Goal: Task Accomplishment & Management: Complete application form

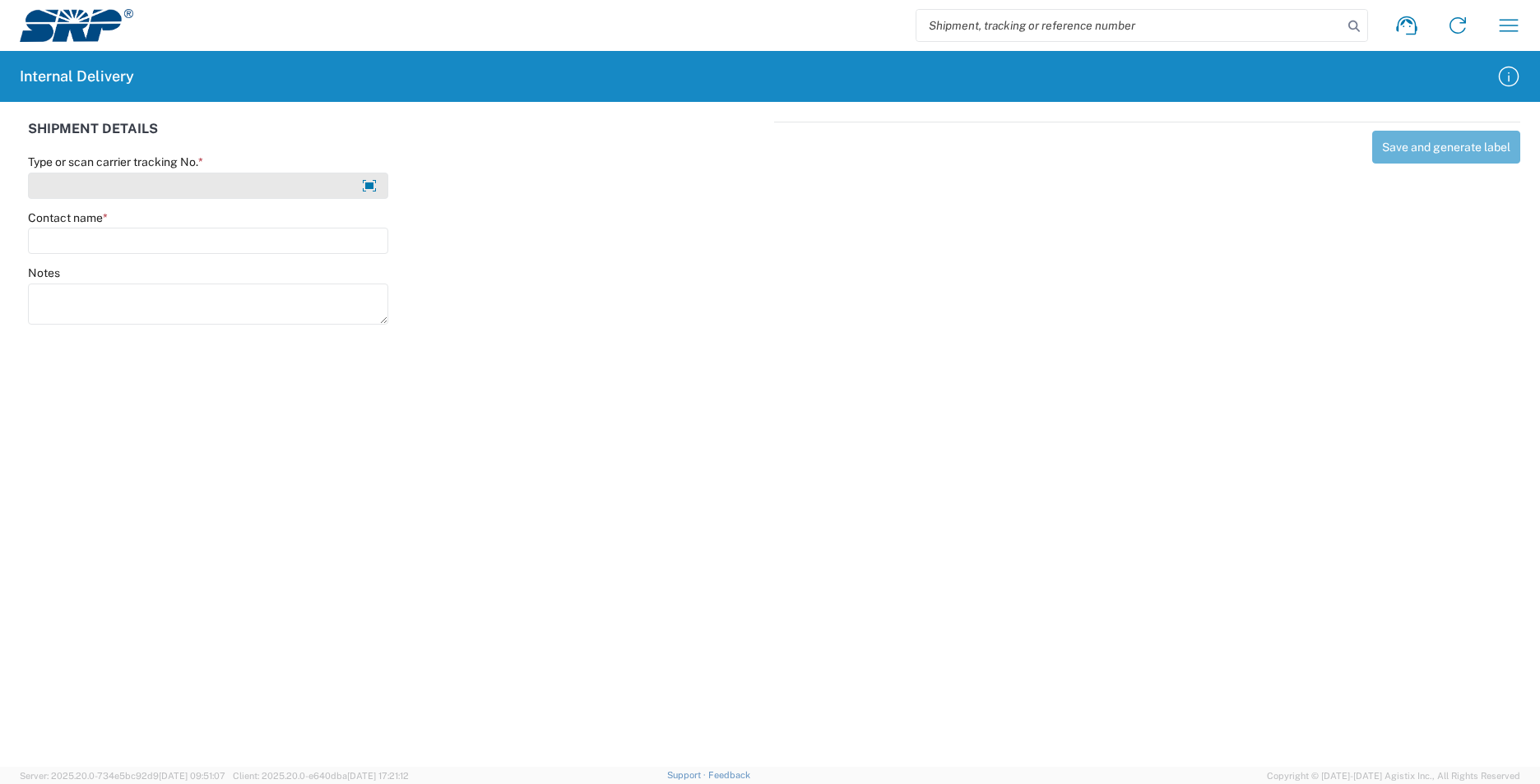
click at [267, 182] on input "Type or scan carrier tracking No. *" at bounding box center [208, 185] width 360 height 26
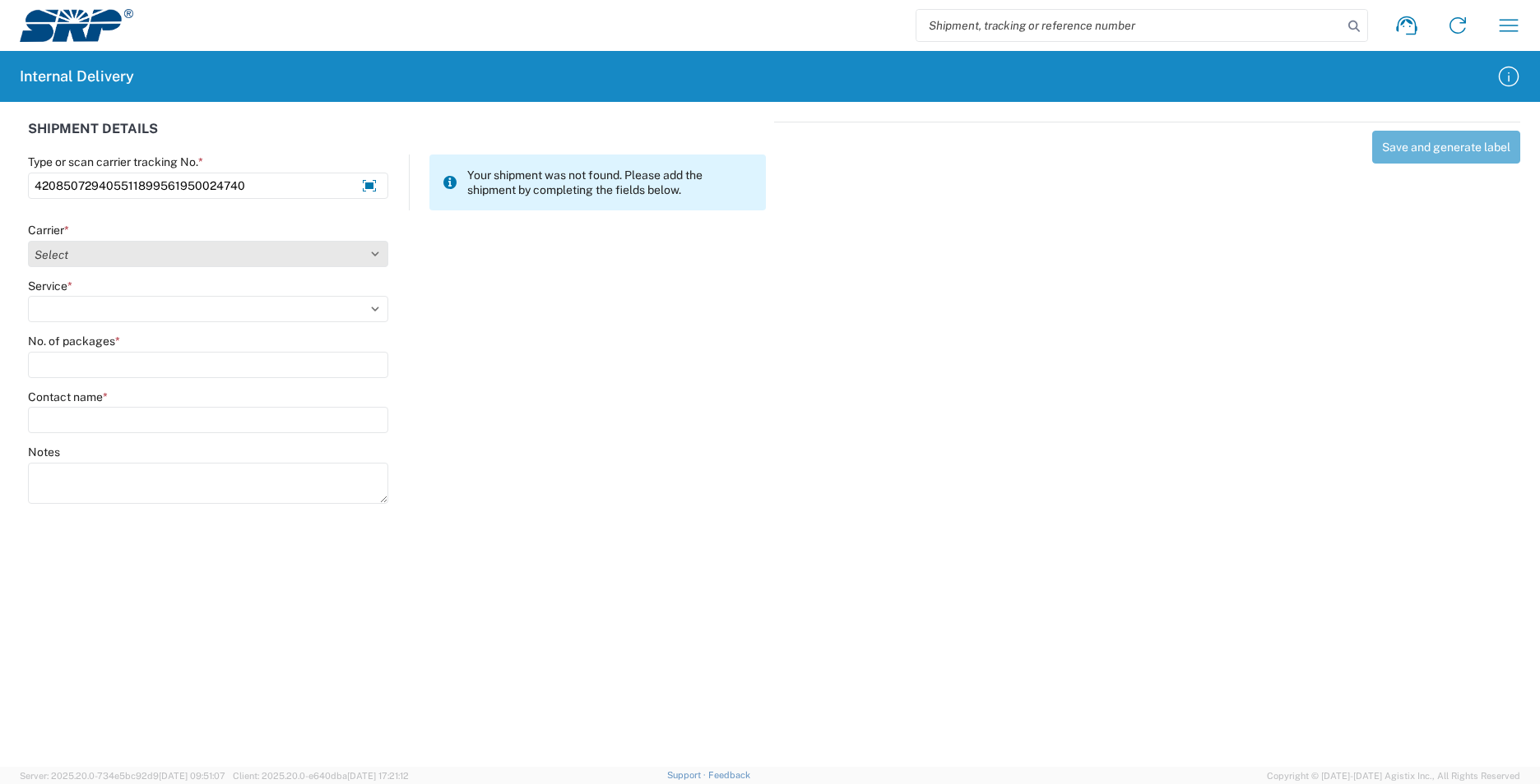
type input "420850729405511899561950024740"
click at [54, 256] on select "Select AcctPay Amazon Logistics ATI Trucking BC Dimerco Logistics Empire Southw…" at bounding box center [208, 253] width 360 height 26
select select "137"
click at [28, 241] on select "Select AcctPay Amazon Logistics ATI Trucking BC Dimerco Logistics Empire Southw…" at bounding box center [208, 253] width 360 height 26
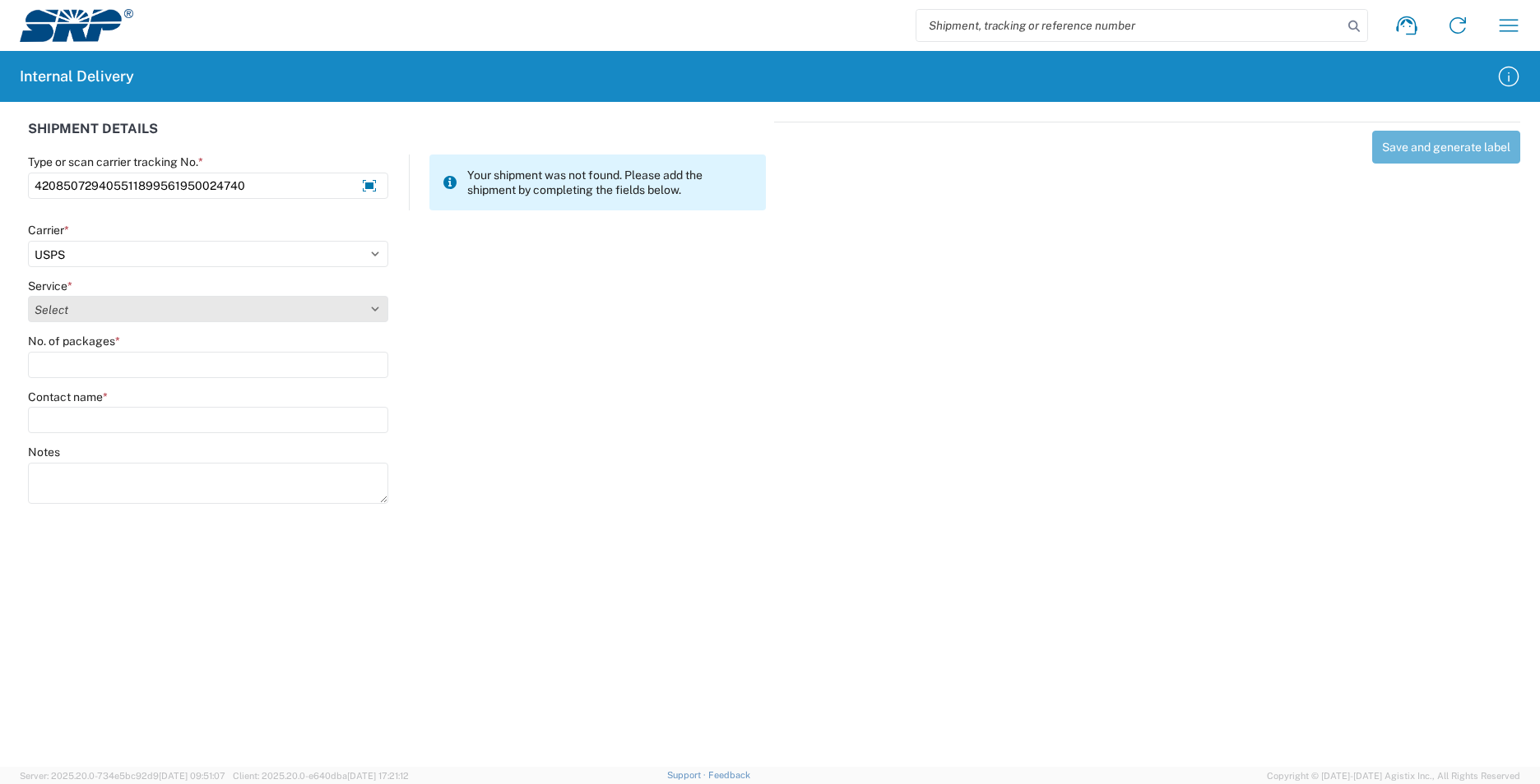
click at [59, 300] on select "Select 3 - 5 Day Bound Printed Matter Express Mail Flat-Rate Envelope Express M…" at bounding box center [208, 308] width 360 height 26
select select "17817"
click at [50, 311] on select "Select 3 - 5 Day Bound Printed Matter Express Mail Flat-Rate Envelope Express M…" at bounding box center [208, 308] width 360 height 26
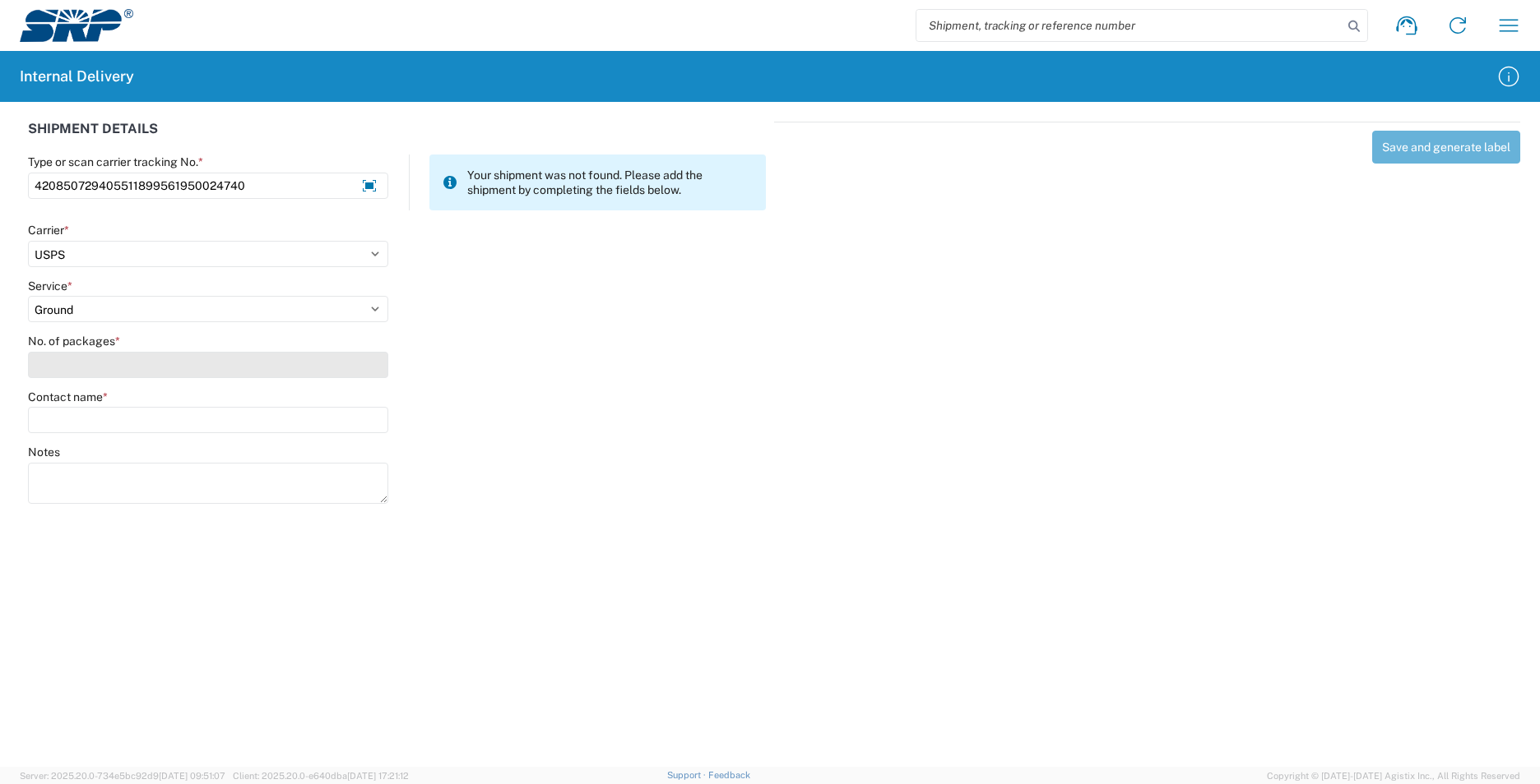
click at [48, 365] on input "No. of packages *" at bounding box center [208, 364] width 360 height 26
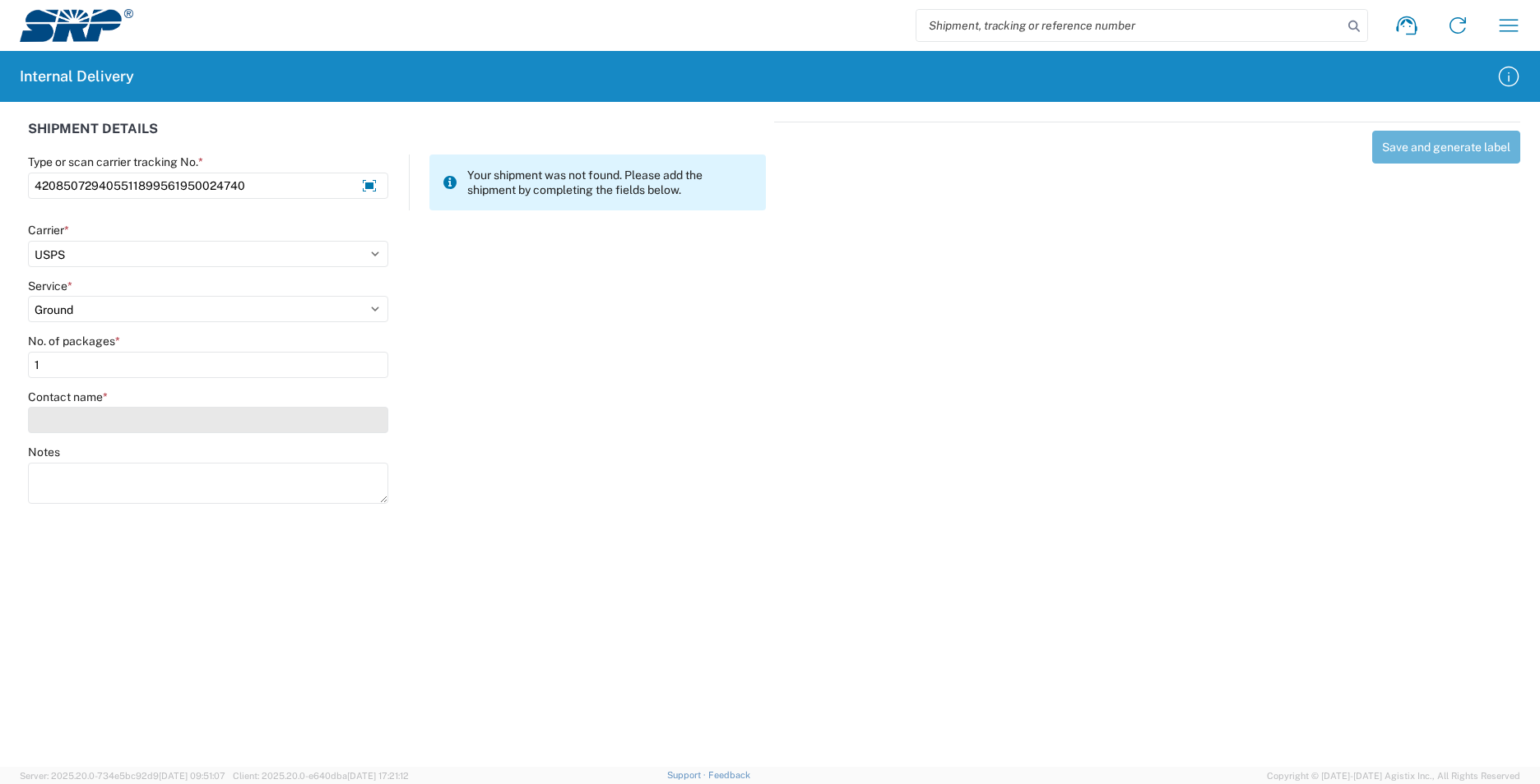
type input "1"
click at [49, 411] on input "Contact name *" at bounding box center [208, 420] width 360 height 26
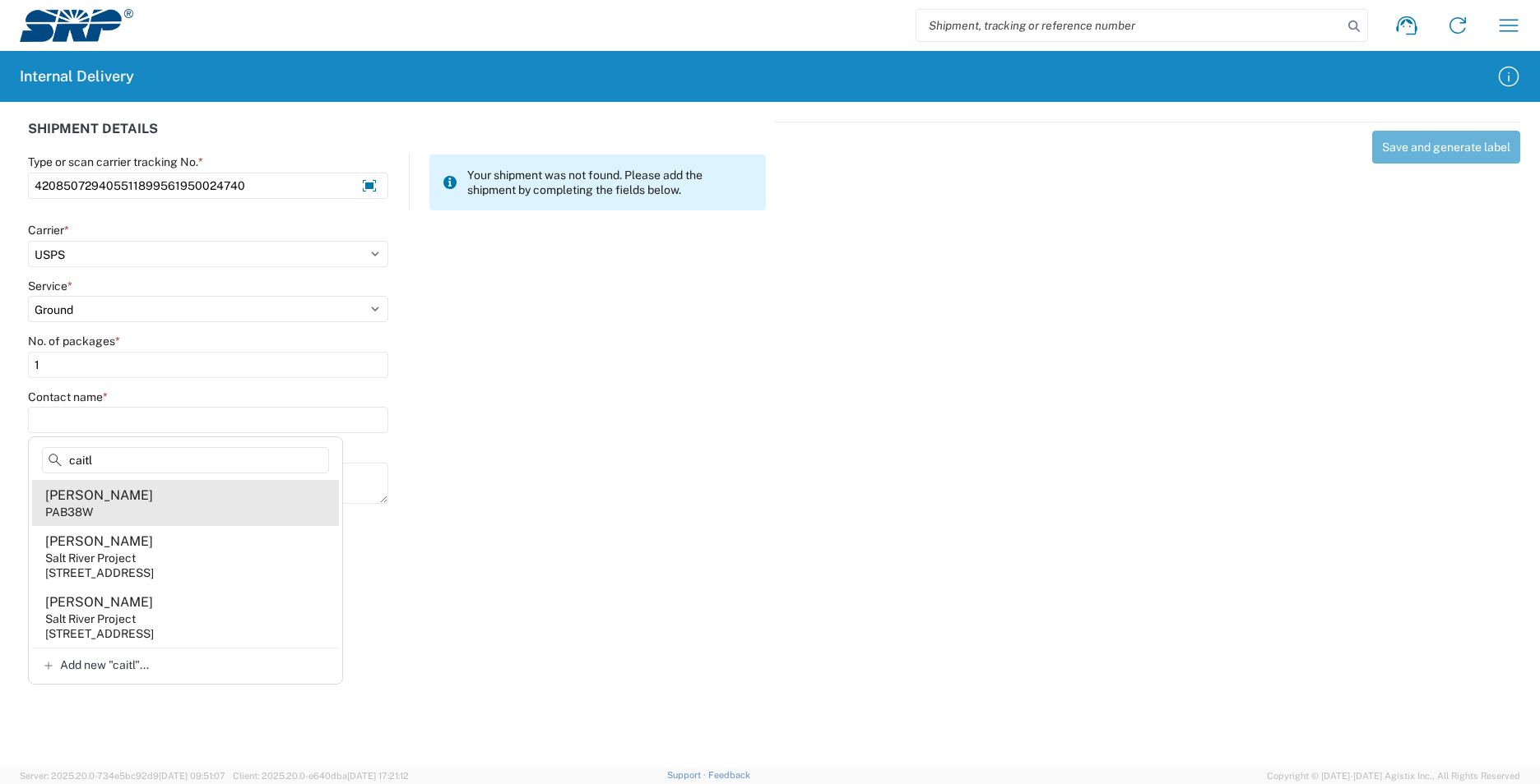
type input "caitl"
click at [194, 504] on agx-address-suggestion-item "[PERSON_NAME] PAB38W" at bounding box center [185, 503] width 307 height 46
type input "[PERSON_NAME]"
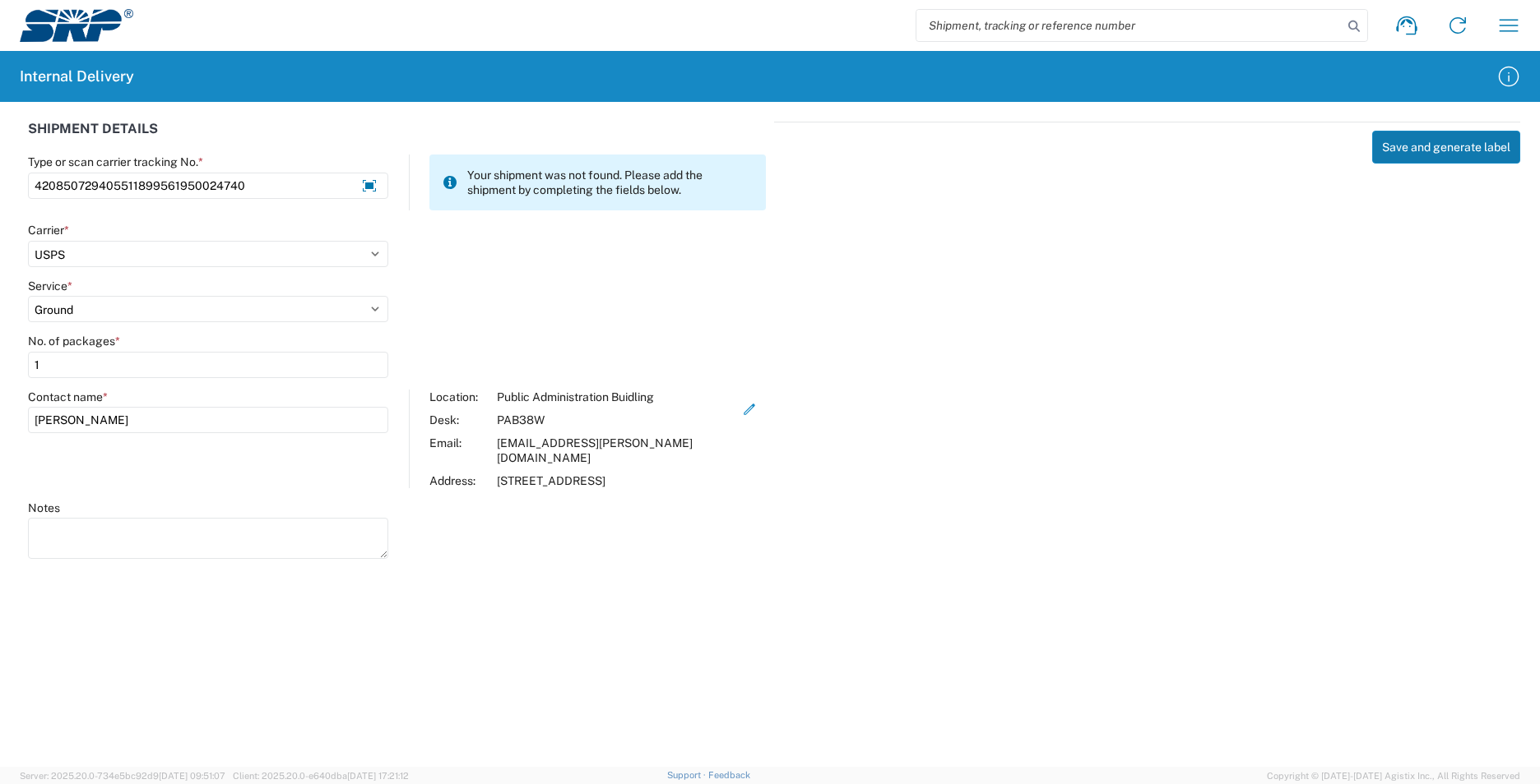
click at [1379, 156] on button "Save and generate label" at bounding box center [1446, 147] width 148 height 33
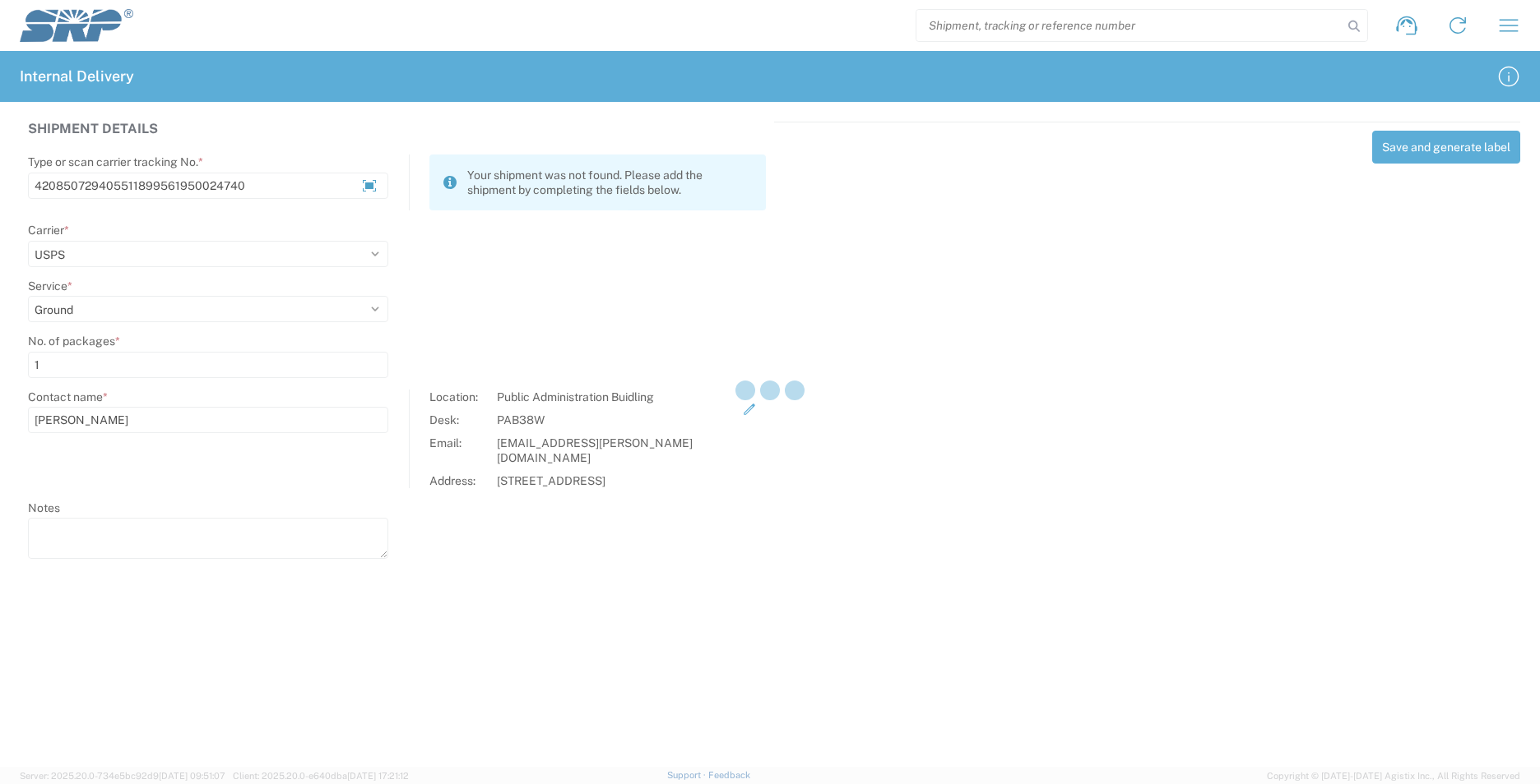
select select
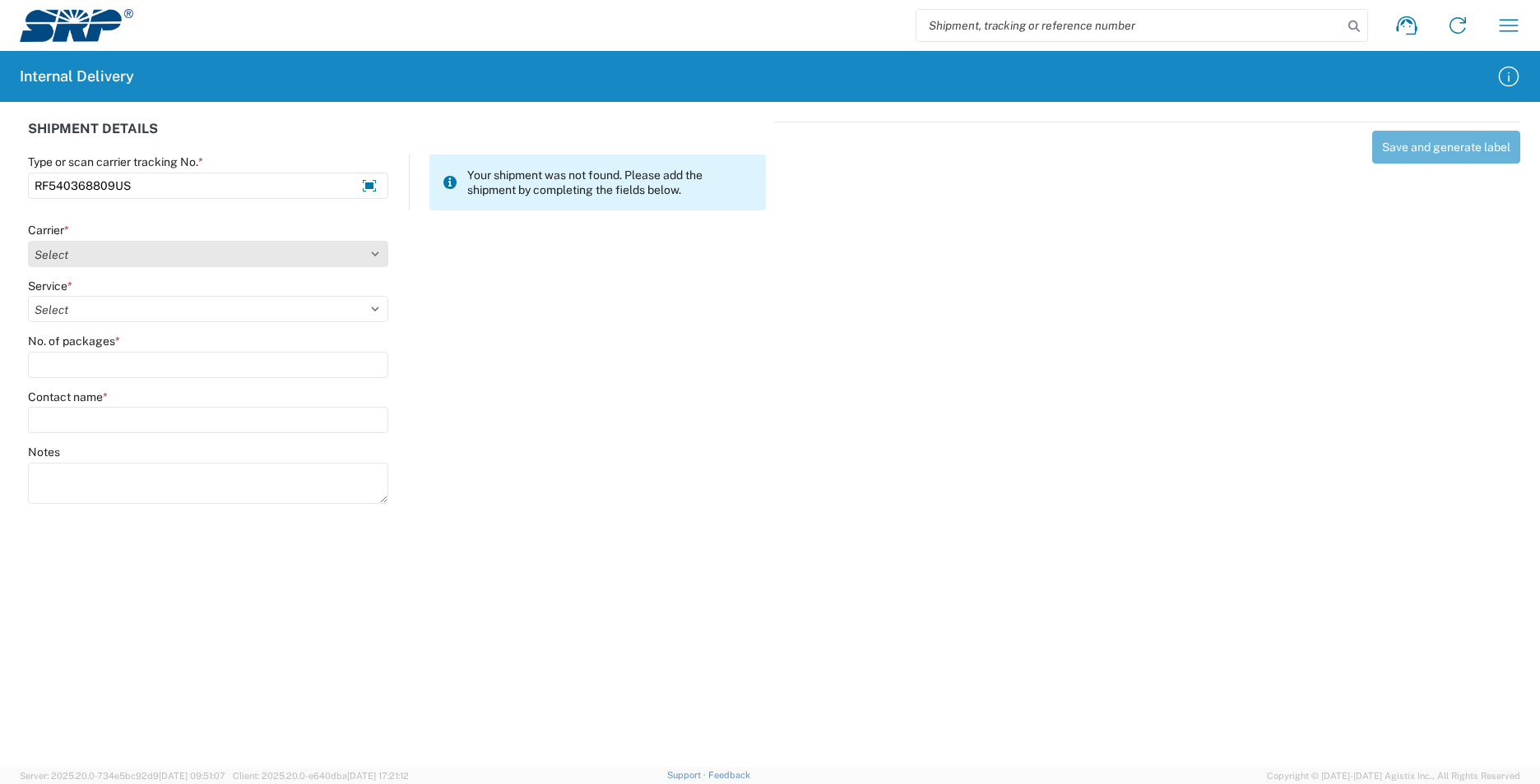
type input "RF540368809US"
click at [66, 249] on select "Select AcctPay Amazon Logistics ATI Trucking BC Dimerco Logistics Empire Southw…" at bounding box center [208, 253] width 360 height 26
select select "137"
click at [28, 241] on select "Select AcctPay Amazon Logistics ATI Trucking BC Dimerco Logistics Empire Southw…" at bounding box center [208, 253] width 360 height 26
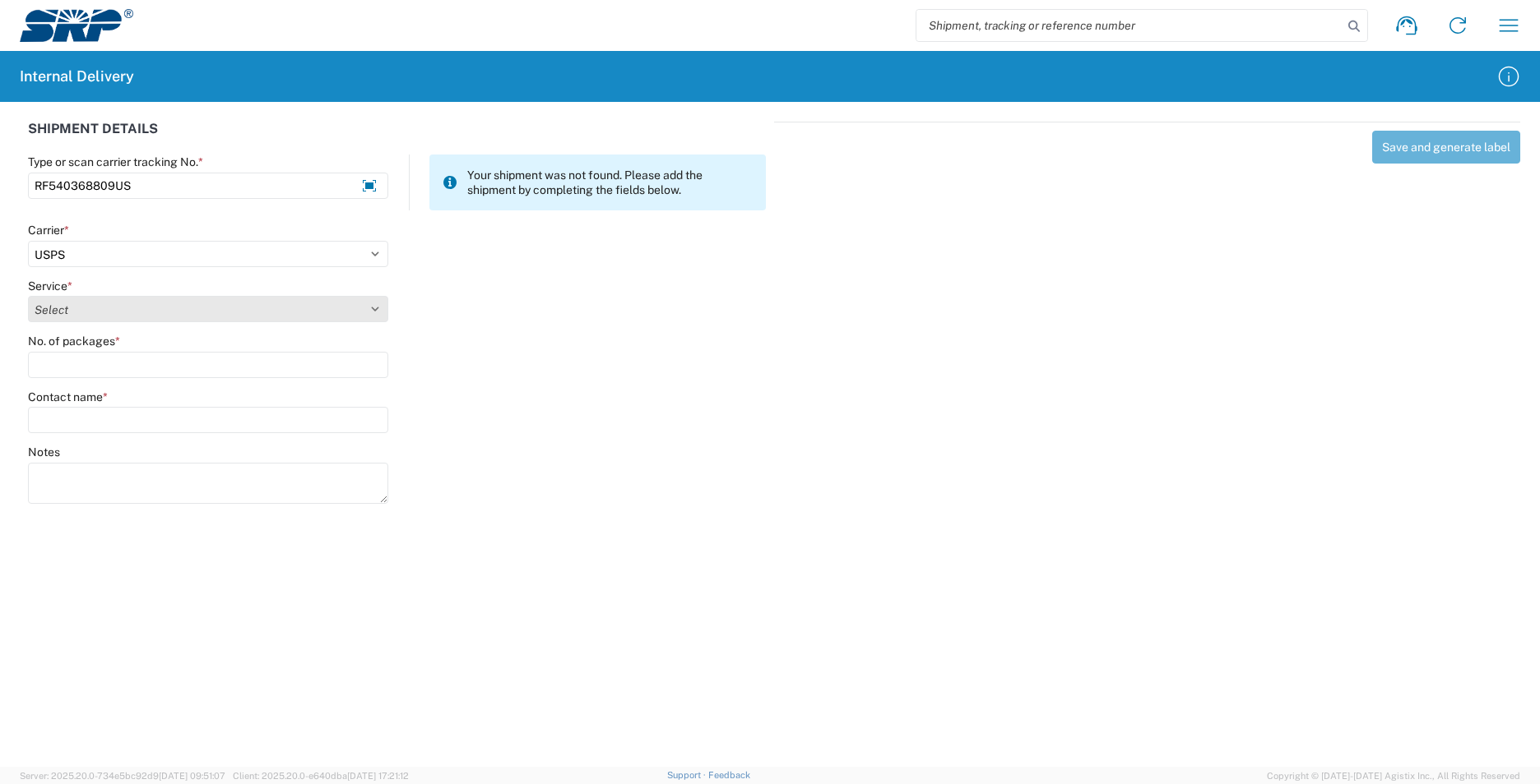
click at [62, 312] on select "Select 3 - 5 Day Bound Printed Matter Express Mail Flat-Rate Envelope Express M…" at bounding box center [208, 308] width 360 height 26
select select "17817"
click at [59, 312] on select "Select 3 - 5 Day Bound Printed Matter Express Mail Flat-Rate Envelope Express M…" at bounding box center [208, 308] width 360 height 26
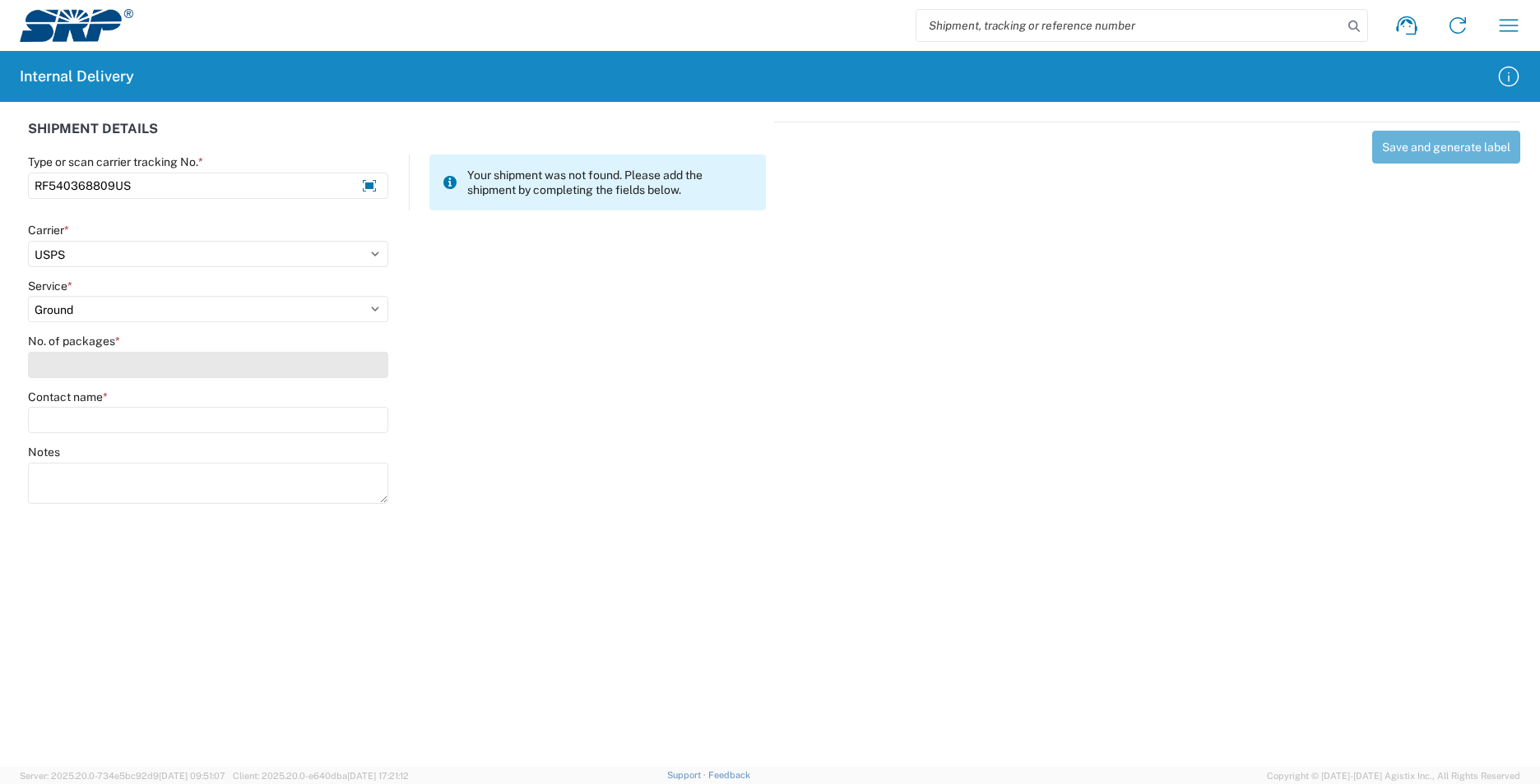
click at [56, 366] on input "No. of packages *" at bounding box center [208, 364] width 360 height 26
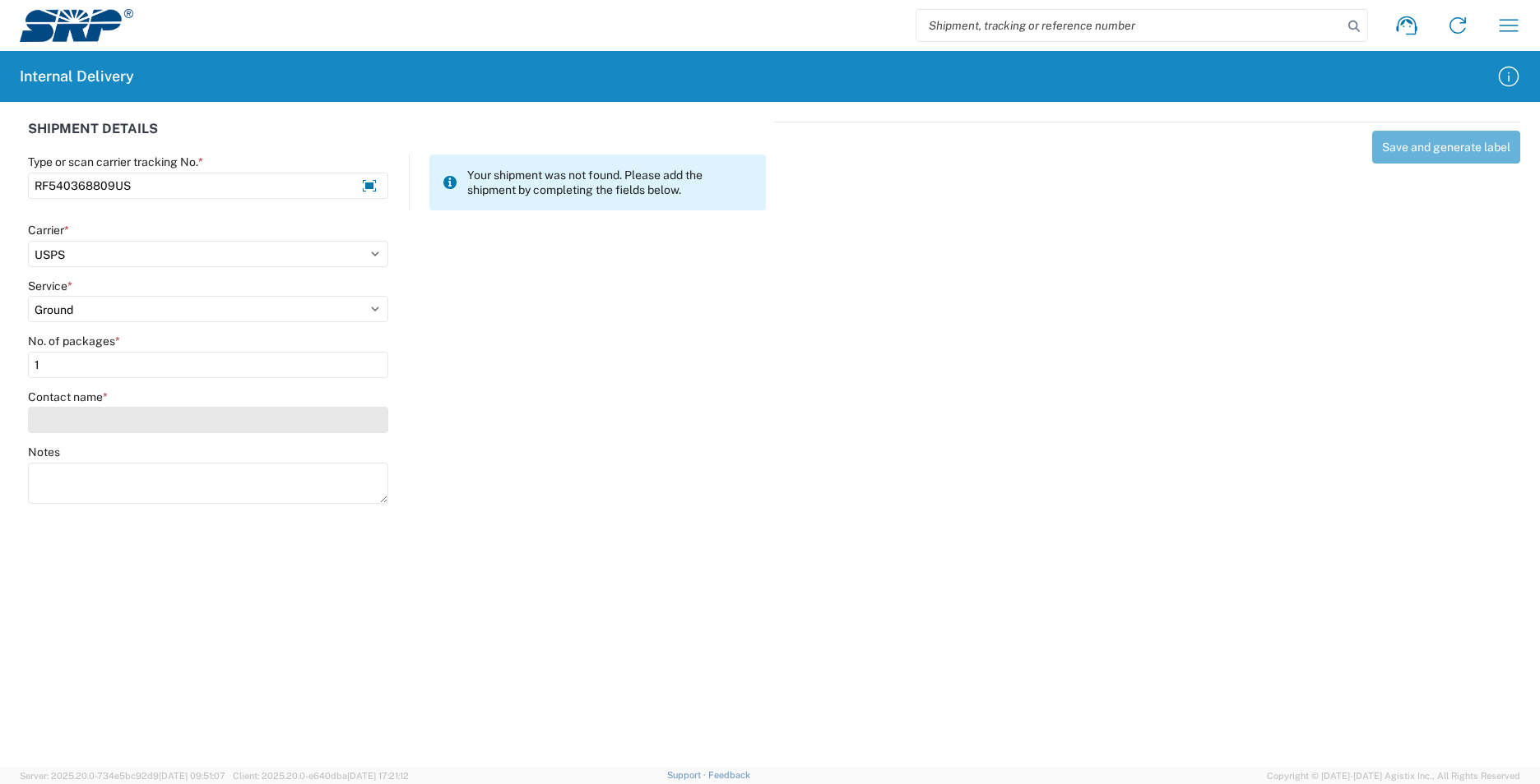
type input "1"
click at [75, 430] on input "Contact name *" at bounding box center [208, 420] width 360 height 26
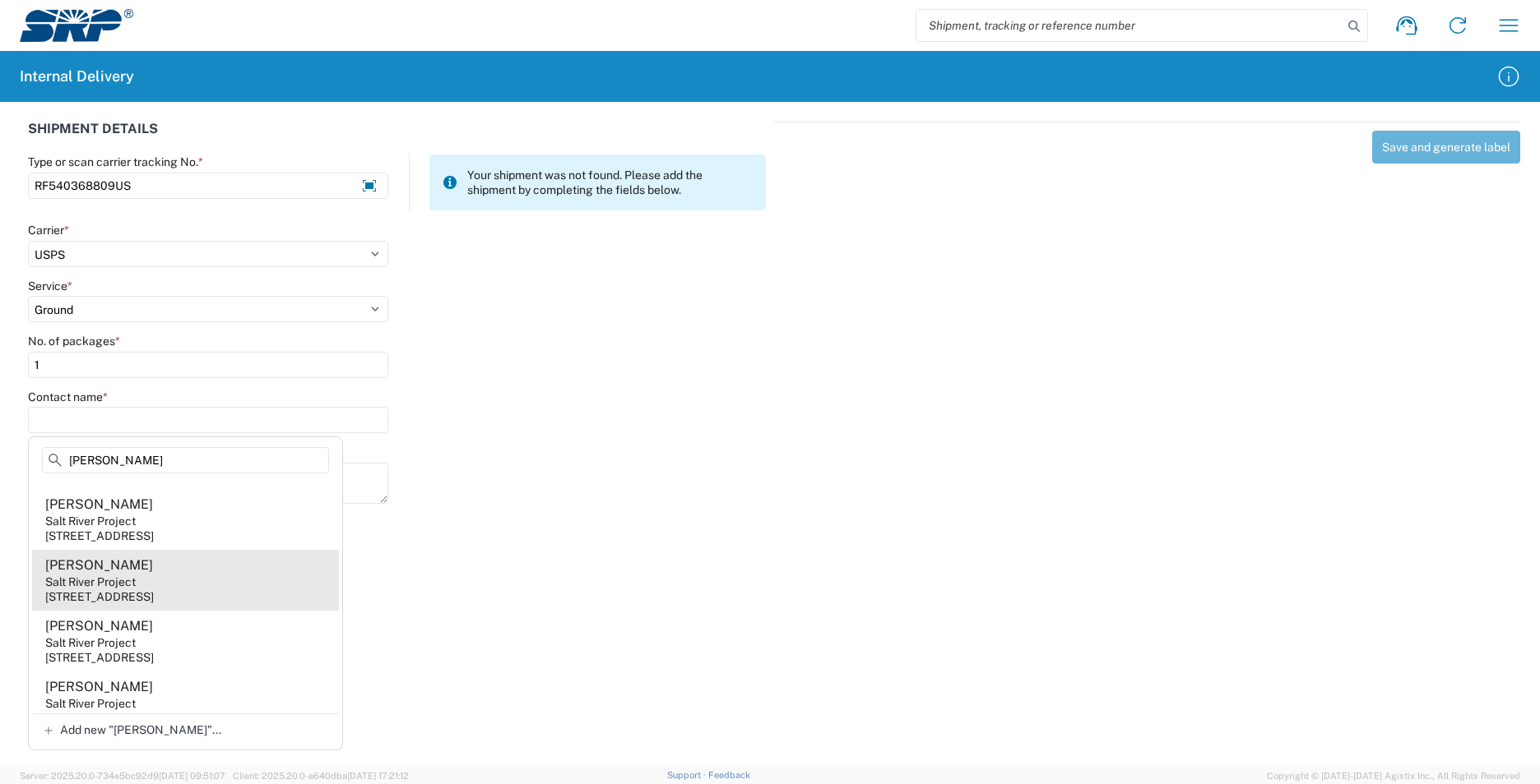
scroll to position [56, 0]
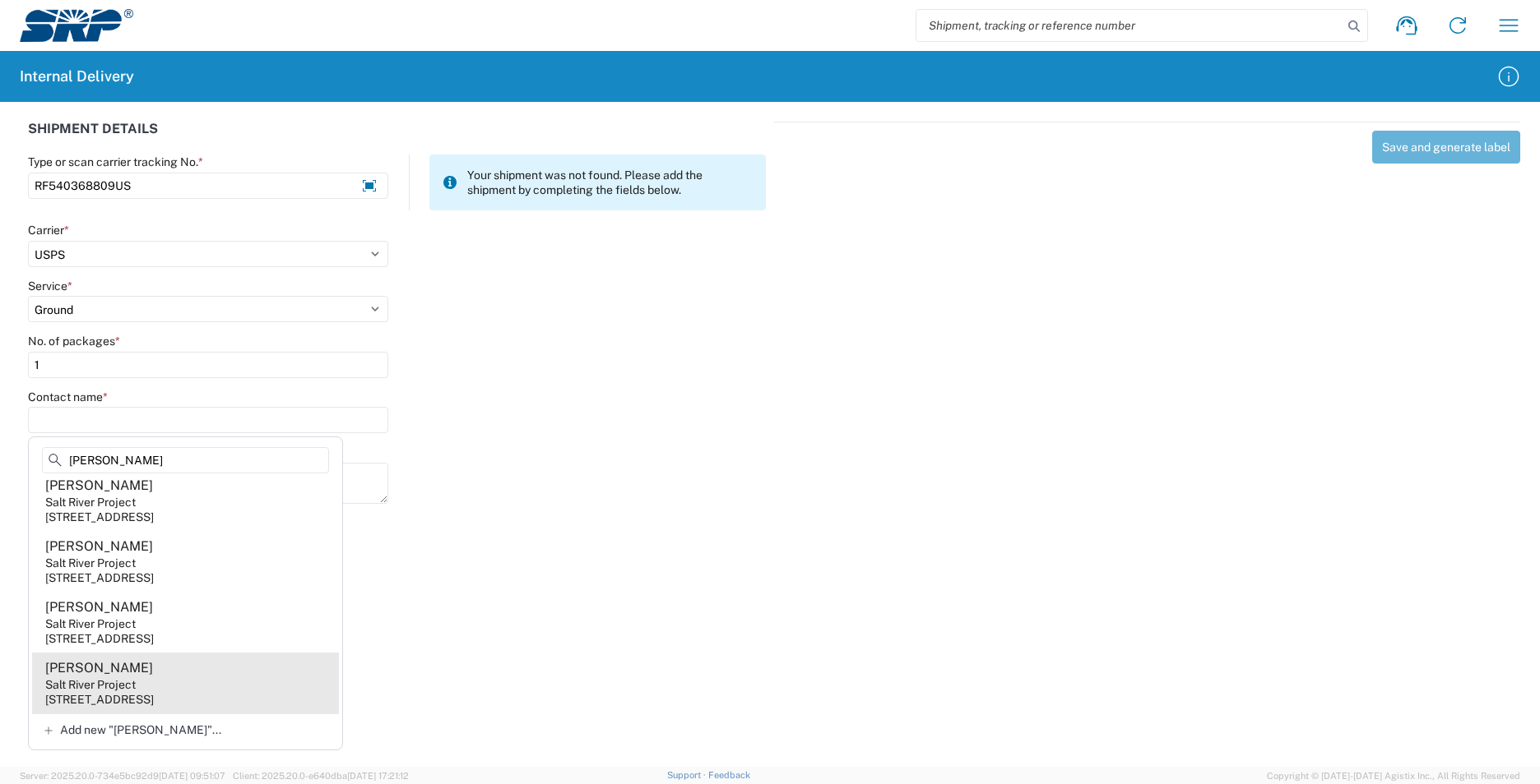
type input "[PERSON_NAME]"
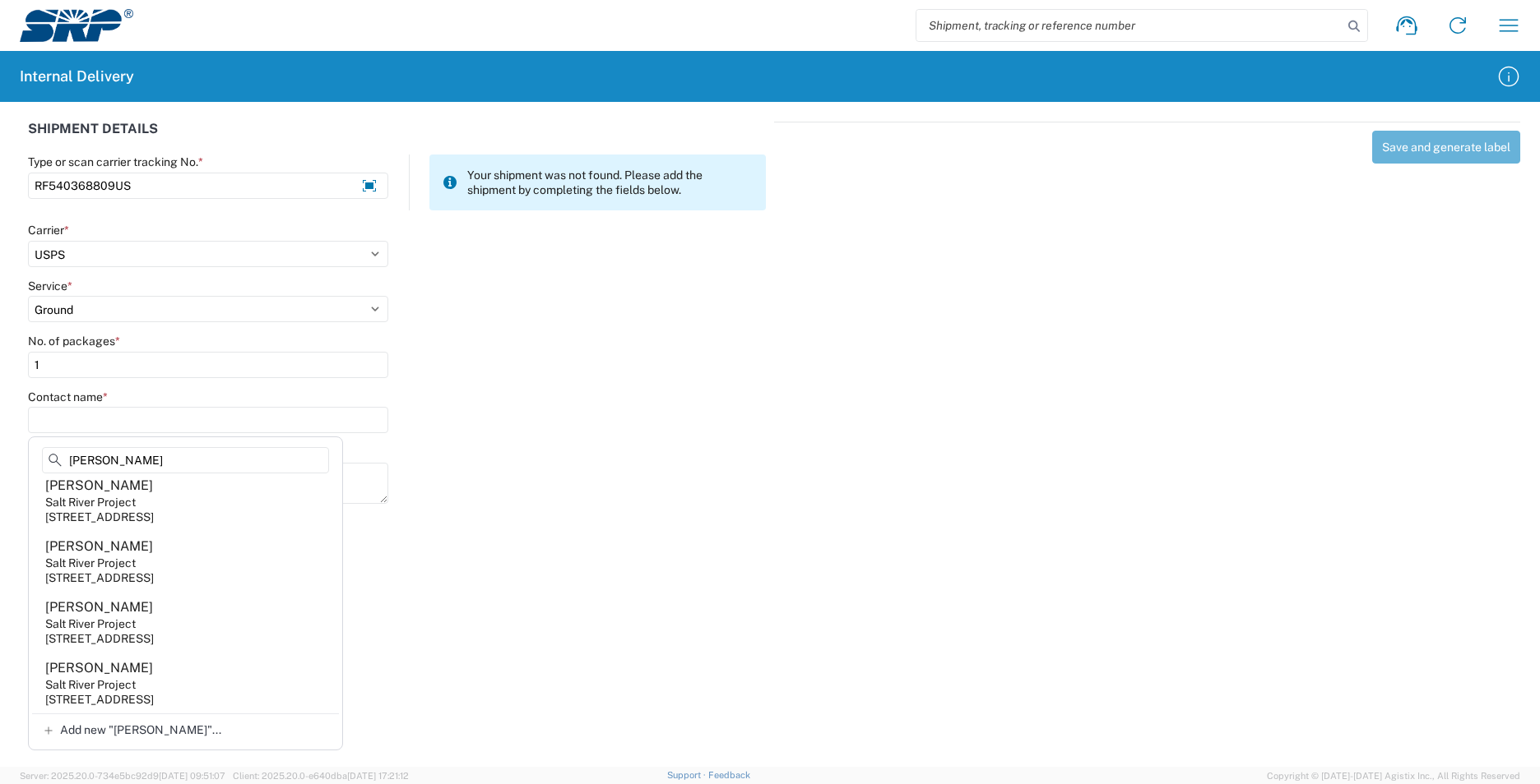
drag, startPoint x: 187, startPoint y: 683, endPoint x: 192, endPoint y: 673, distance: 11.2
click at [188, 682] on agx-address-suggestion-item "[PERSON_NAME] Salt River Project [STREET_ADDRESS]" at bounding box center [185, 683] width 307 height 61
type input "[PERSON_NAME]"
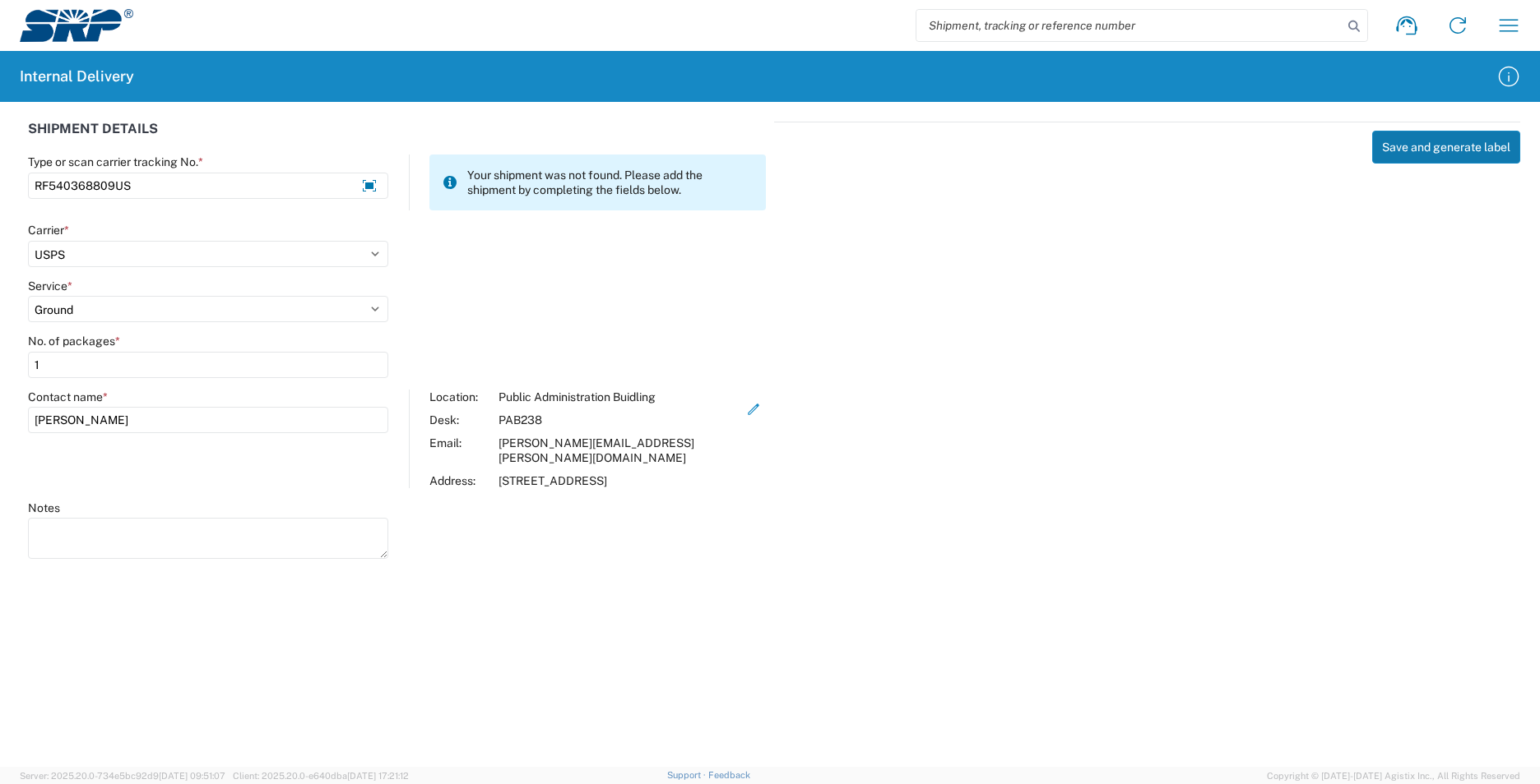
click at [1414, 153] on button "Save and generate label" at bounding box center [1446, 147] width 148 height 33
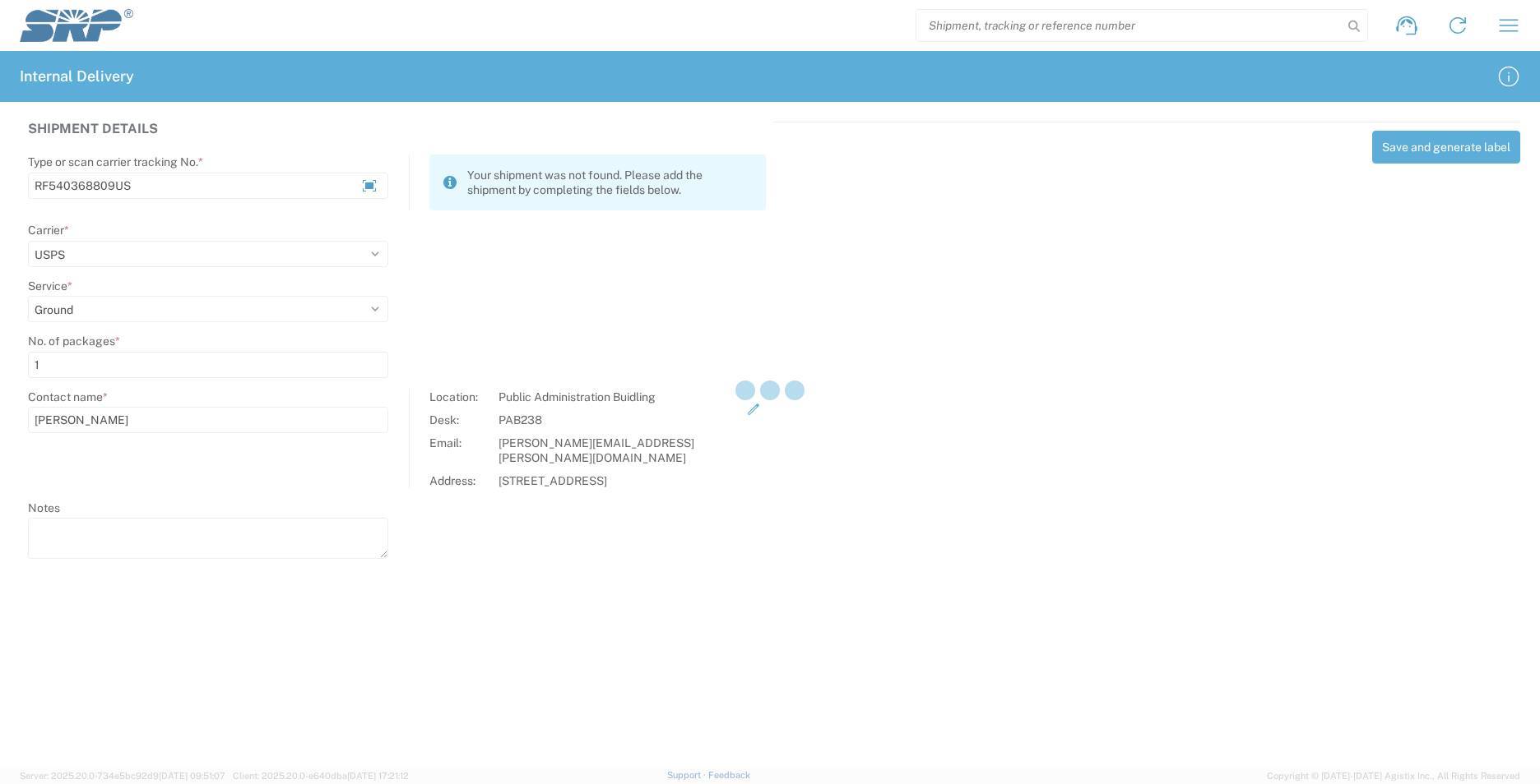
select select
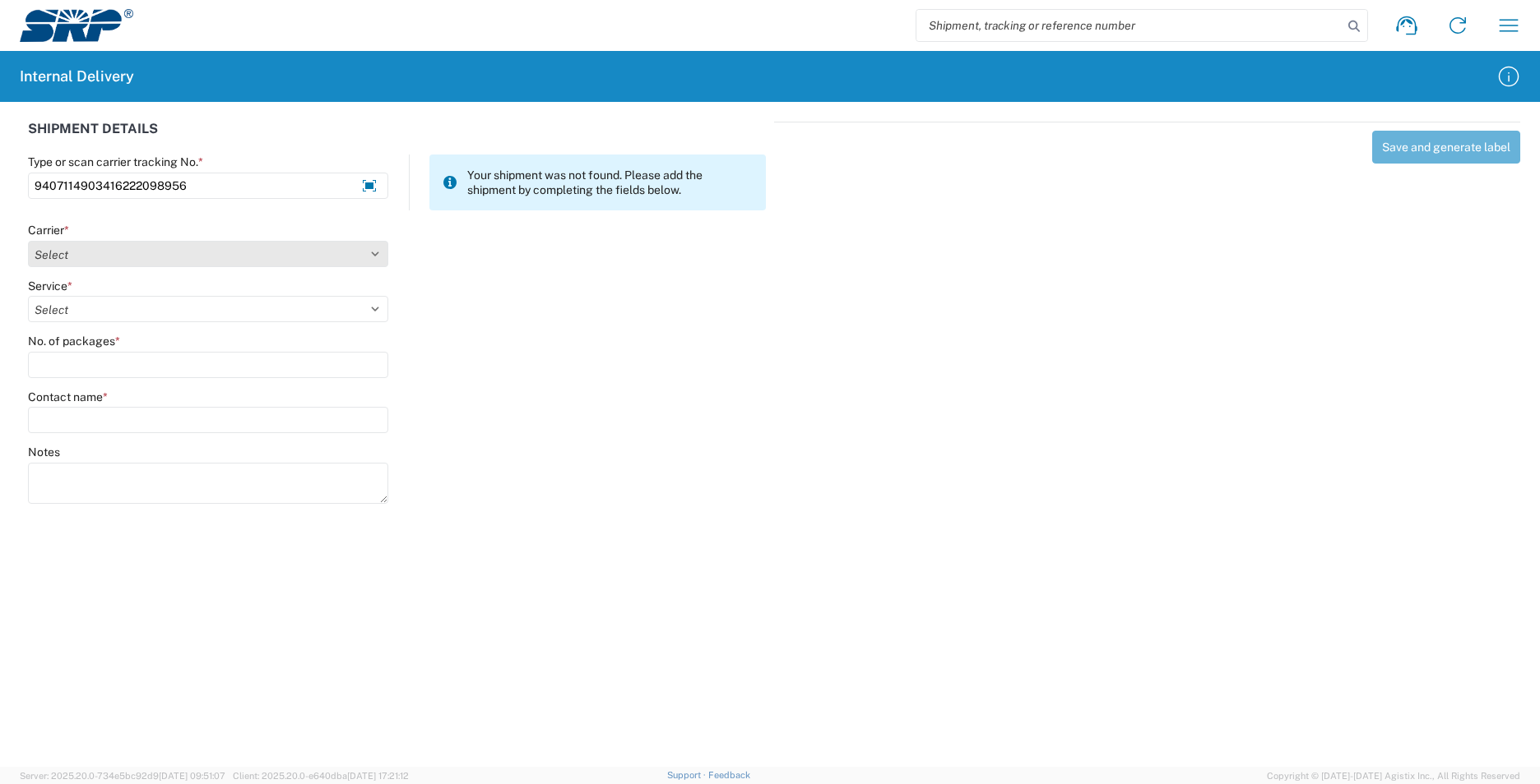
type input "9407114903416222098956"
click at [69, 258] on select "Select AcctPay Amazon Logistics ATI Trucking BC Dimerco Logistics Empire Southw…" at bounding box center [208, 253] width 360 height 26
select select "137"
click at [28, 241] on select "Select AcctPay Amazon Logistics ATI Trucking BC Dimerco Logistics Empire Southw…" at bounding box center [208, 253] width 360 height 26
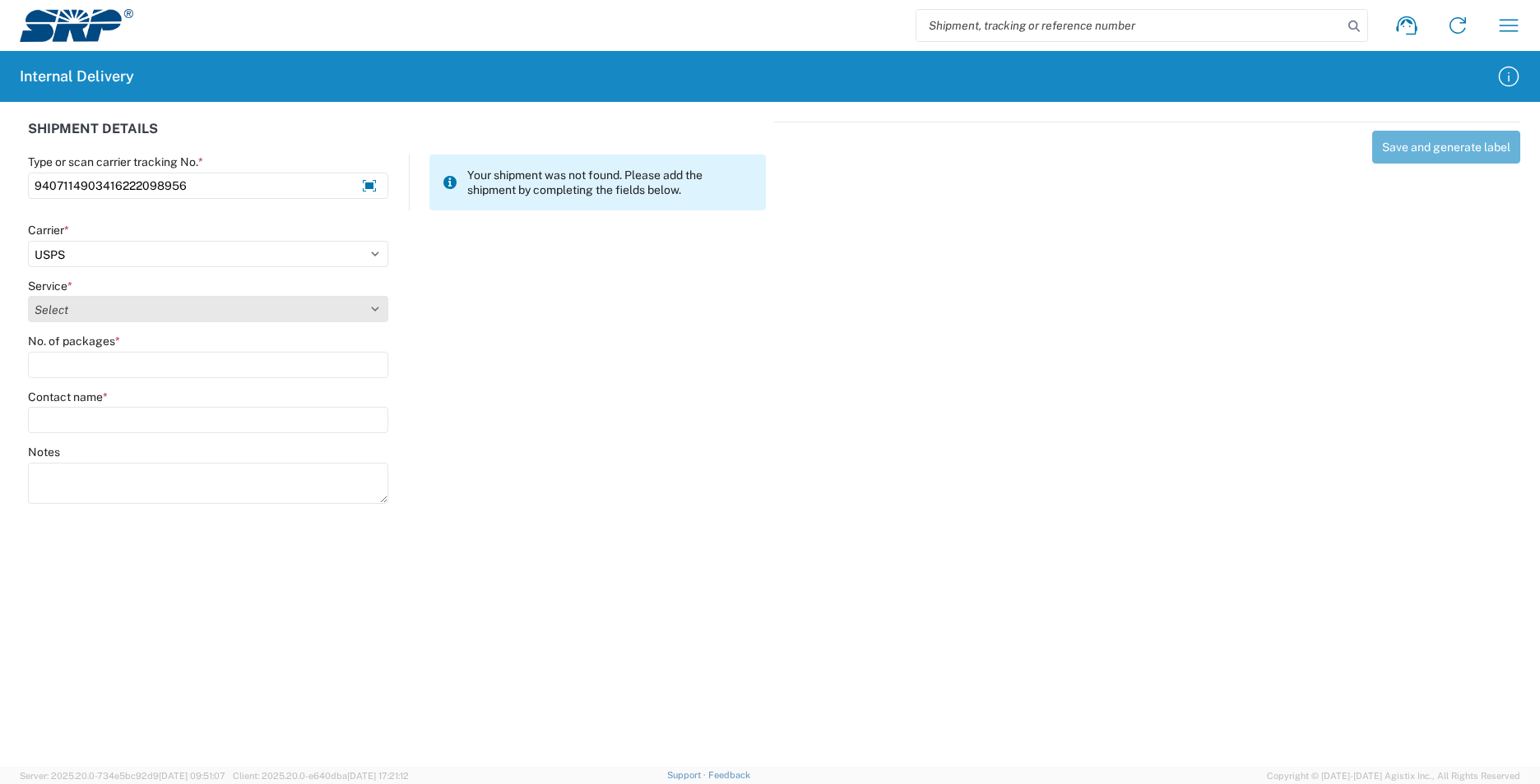
click at [87, 312] on select "Select 3 - 5 Day Bound Printed Matter Express Mail Flat-Rate Envelope Express M…" at bounding box center [208, 308] width 360 height 26
select select "17817"
click at [86, 310] on select "Select 3 - 5 Day Bound Printed Matter Express Mail Flat-Rate Envelope Express M…" at bounding box center [208, 308] width 360 height 26
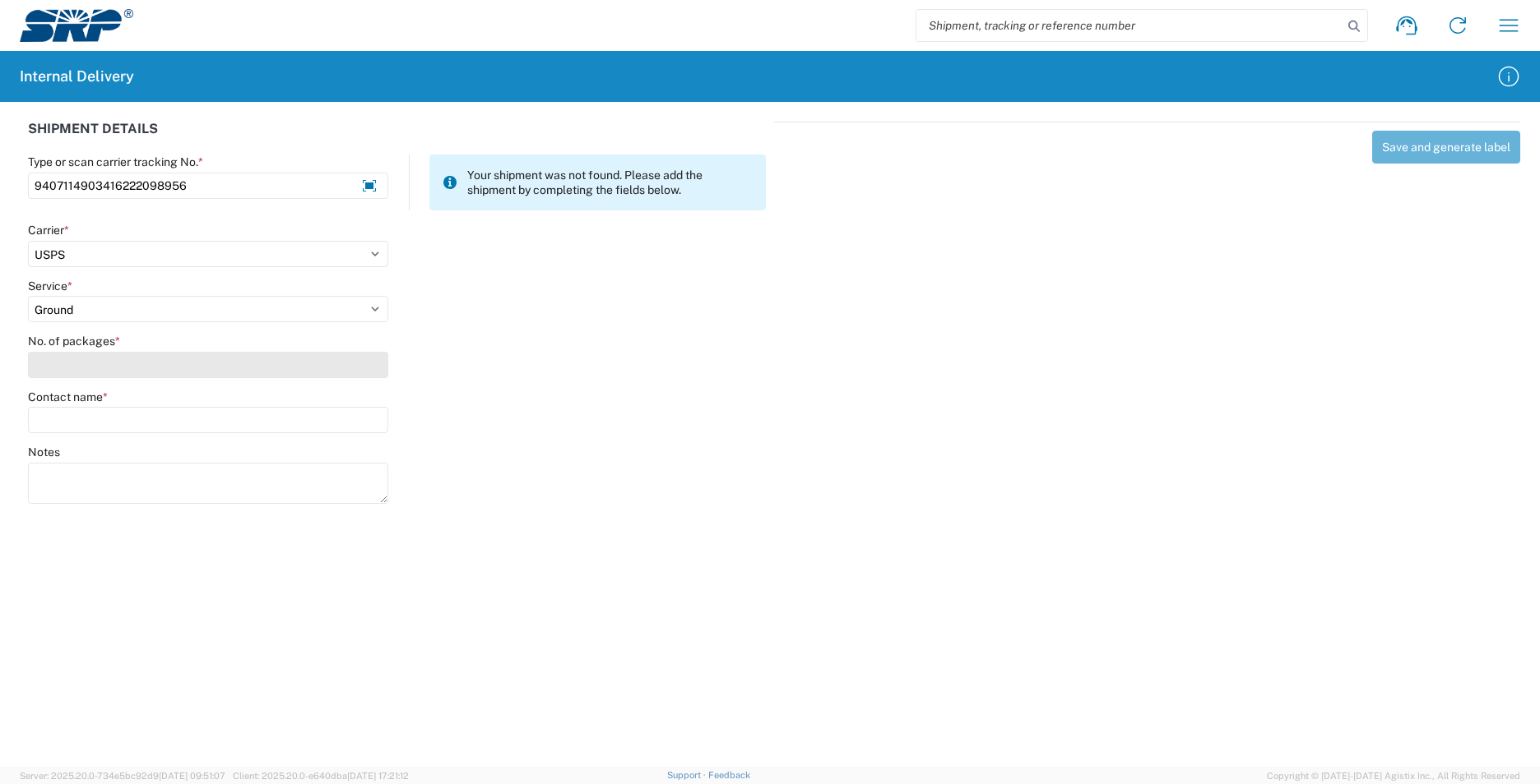
click at [57, 372] on input "No. of packages *" at bounding box center [208, 364] width 360 height 26
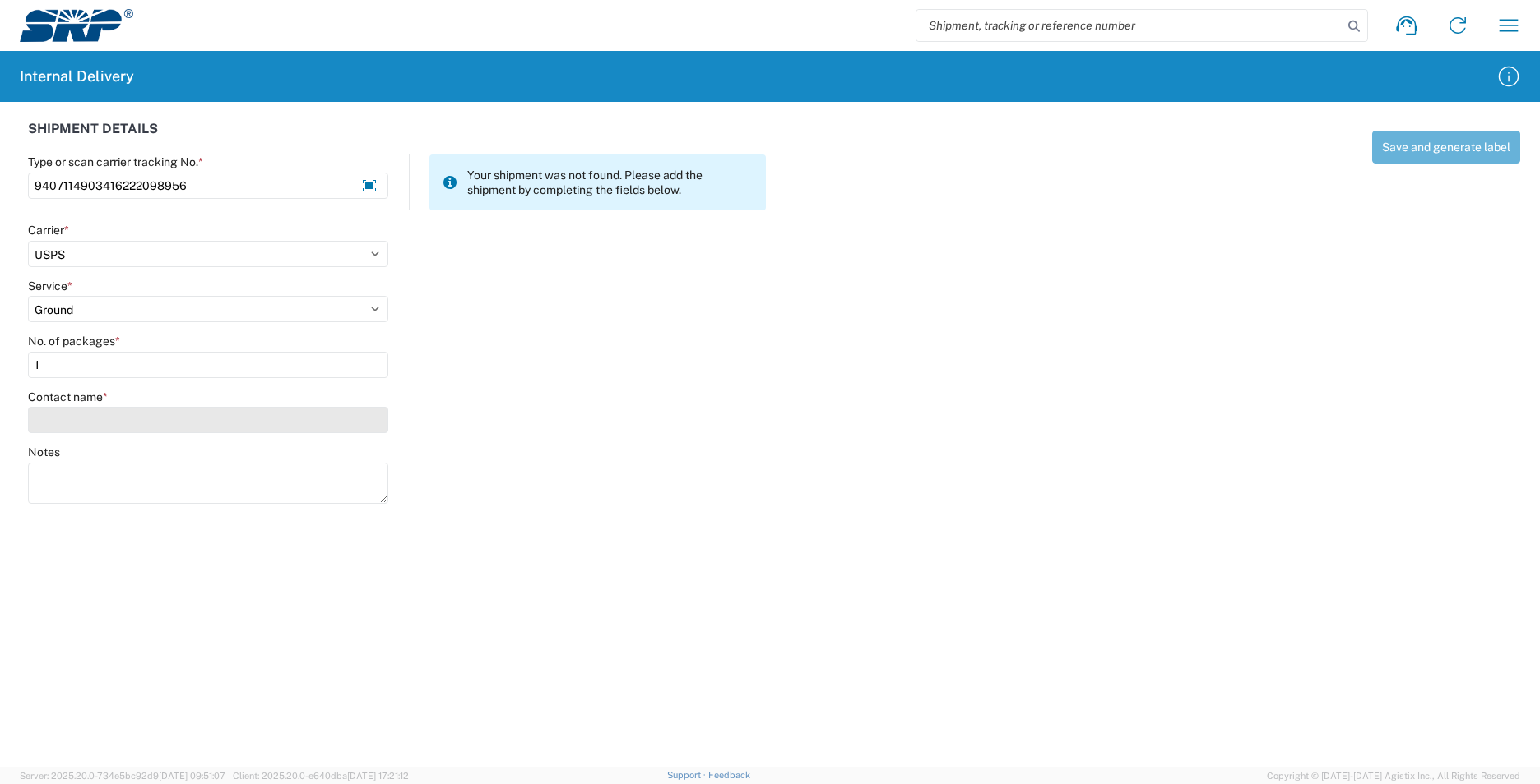
type input "1"
click at [54, 421] on input "Contact name *" at bounding box center [208, 420] width 360 height 26
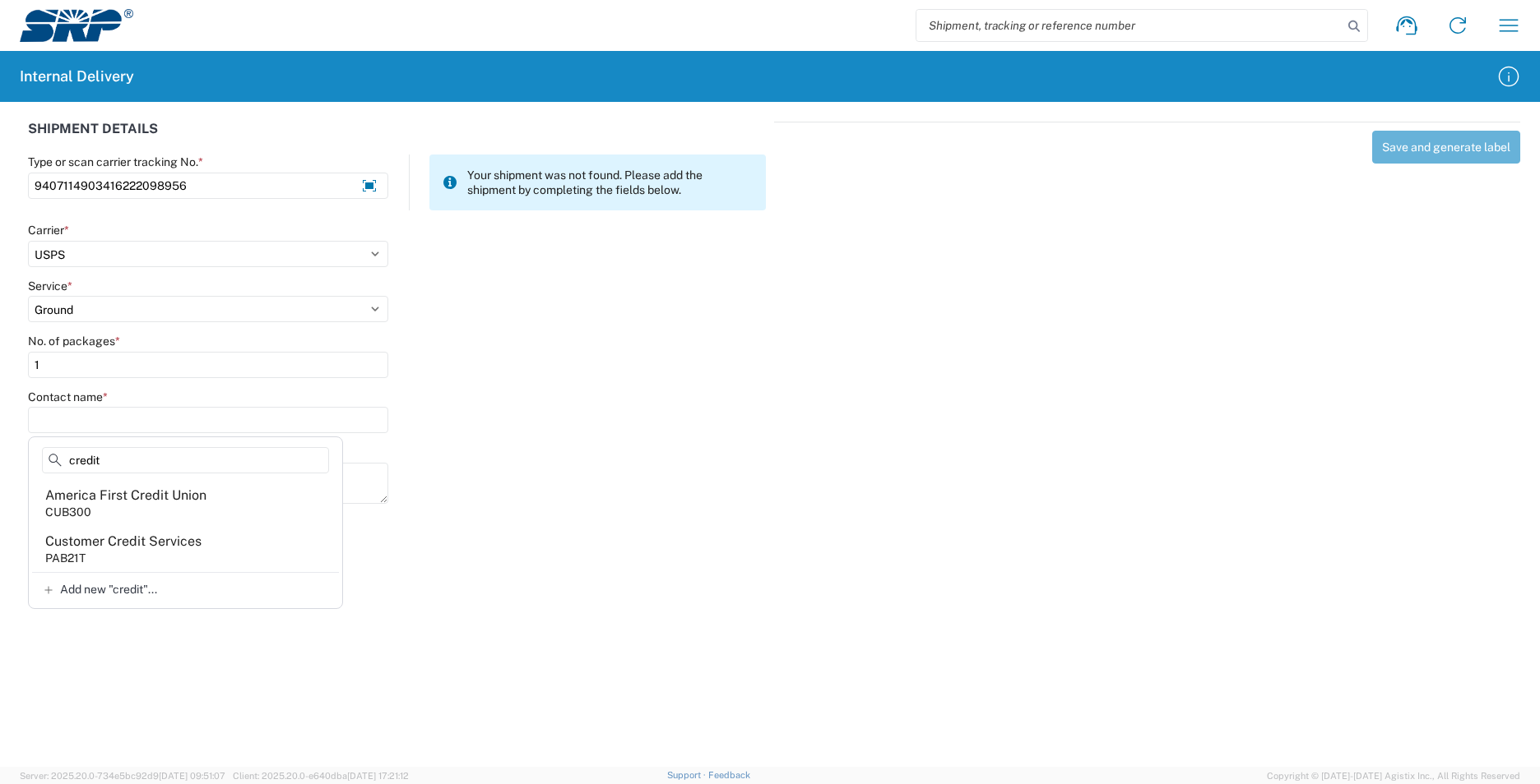
type input "credit"
drag, startPoint x: 128, startPoint y: 551, endPoint x: 148, endPoint y: 554, distance: 20.2
click at [140, 558] on agx-address-suggestion-item "Customer Credit Services PAB21T" at bounding box center [185, 549] width 307 height 46
type input "Customer Credit Services"
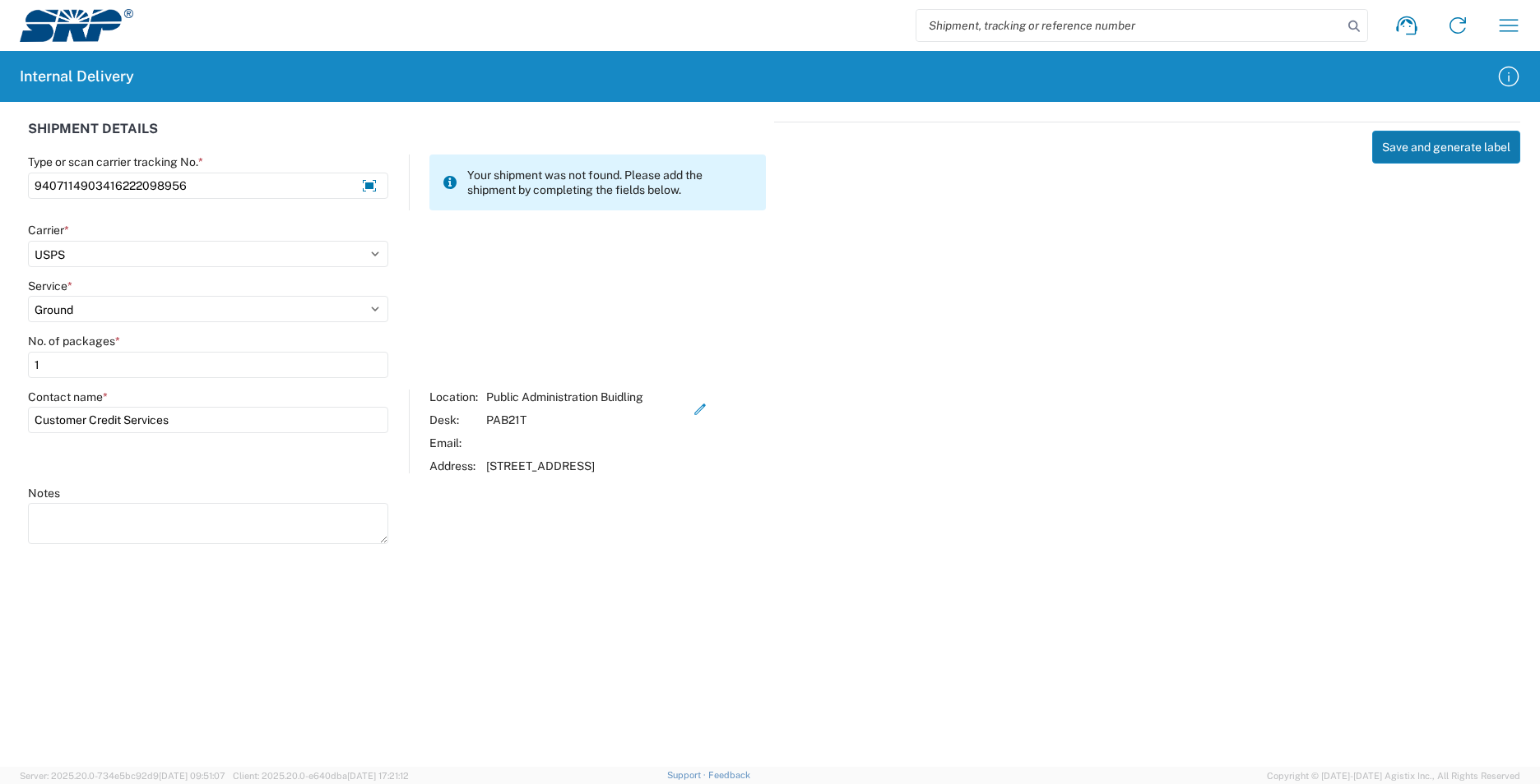
click at [1432, 156] on button "Save and generate label" at bounding box center [1446, 147] width 148 height 33
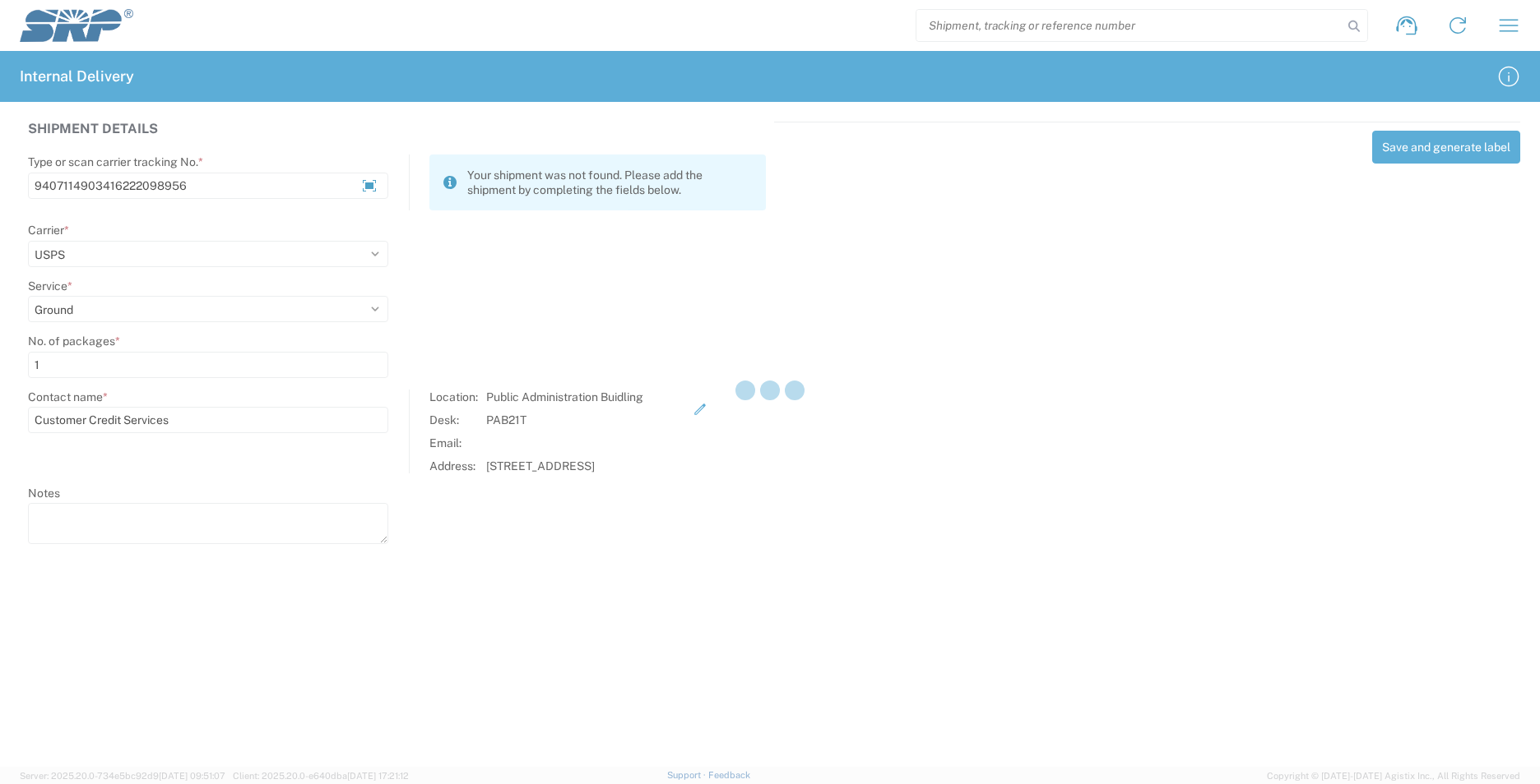
select select
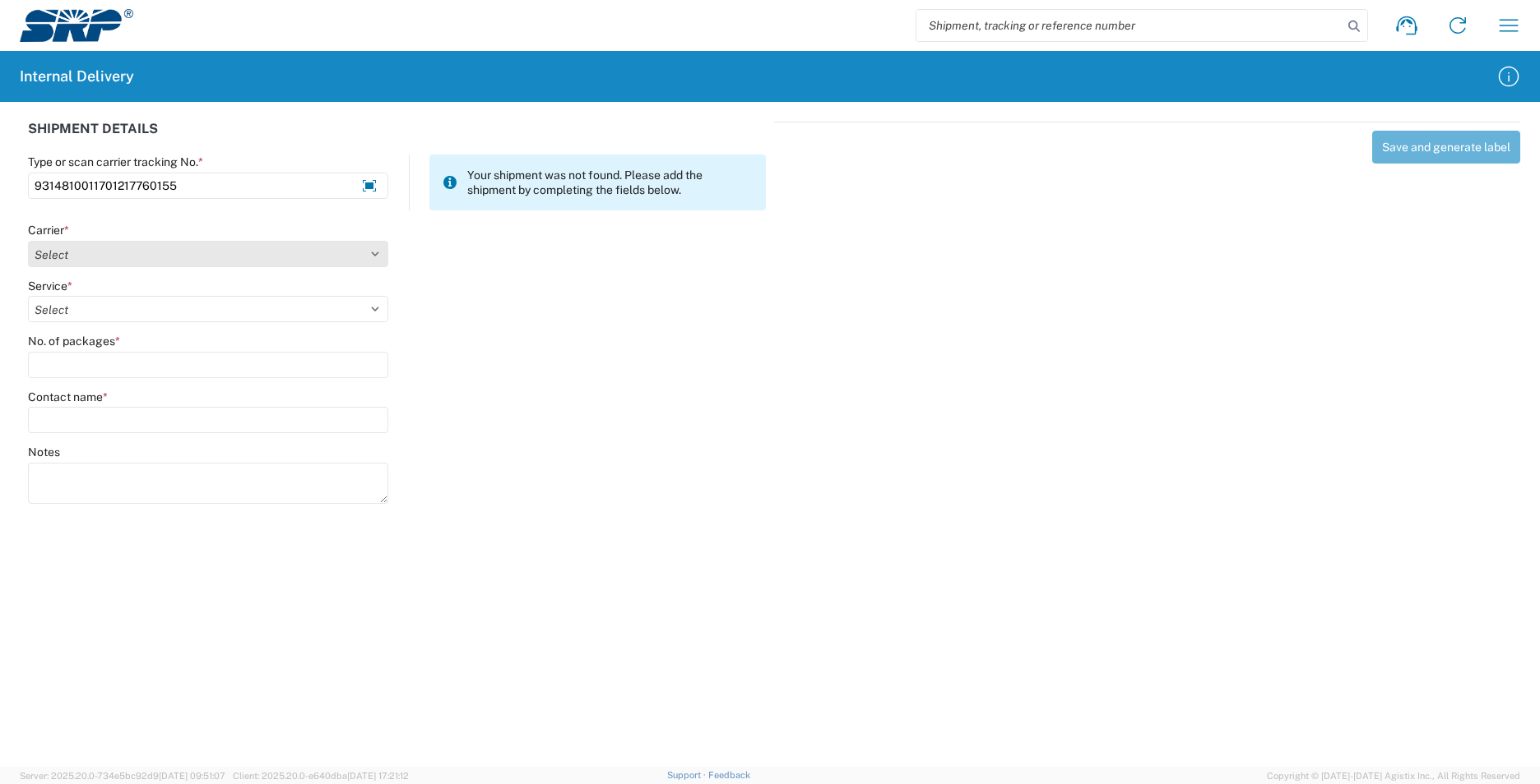
type input "9314810011701217760155"
click at [91, 260] on select "Select AcctPay Amazon Logistics ATI Trucking BC Dimerco Logistics Empire Southw…" at bounding box center [208, 253] width 360 height 26
select select "137"
click at [28, 241] on select "Select AcctPay Amazon Logistics ATI Trucking BC Dimerco Logistics Empire Southw…" at bounding box center [208, 253] width 360 height 26
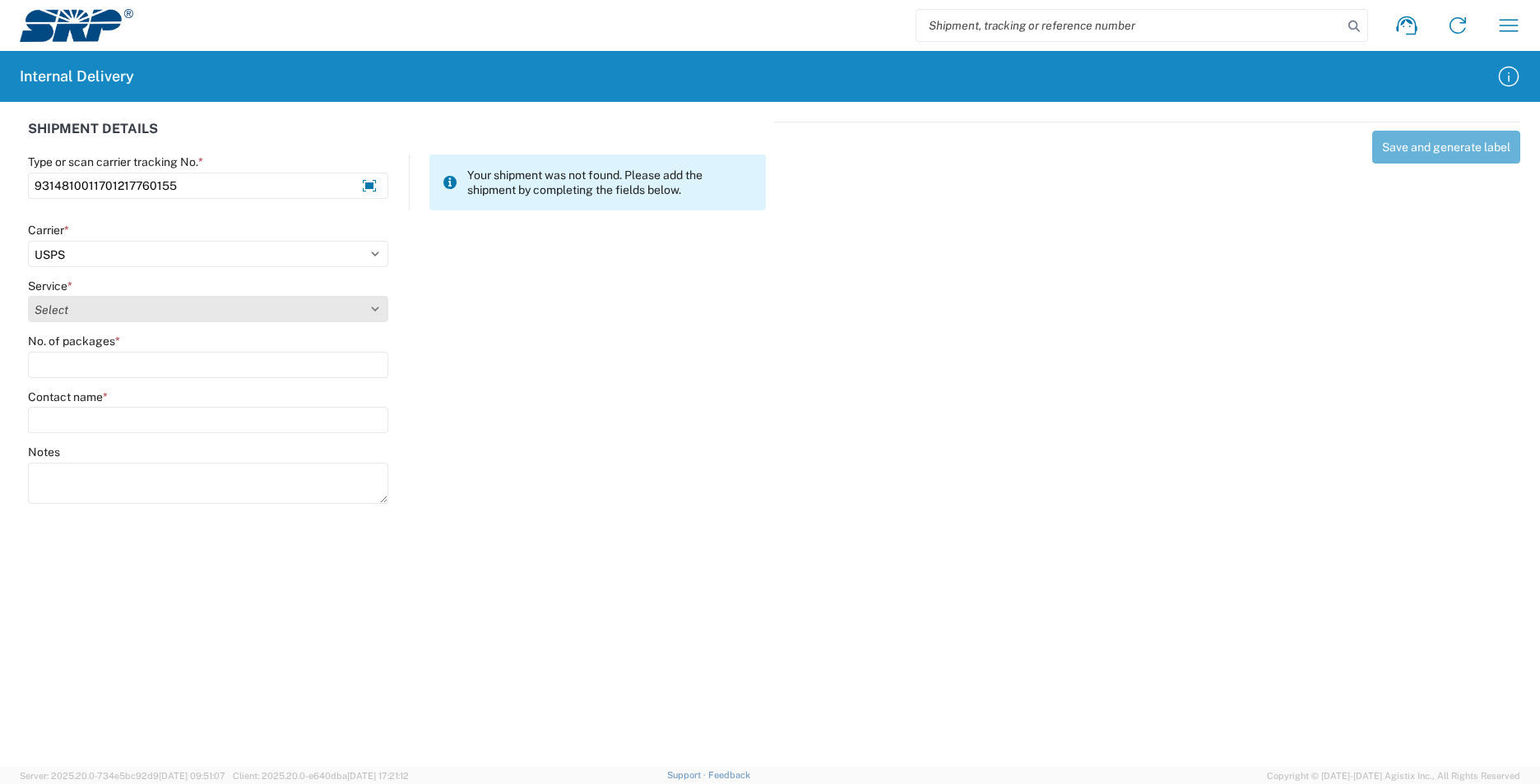
click at [64, 311] on select "Select 3 - 5 Day Bound Printed Matter Express Mail Flat-Rate Envelope Express M…" at bounding box center [208, 308] width 360 height 26
select select "17817"
click at [64, 311] on select "Select 3 - 5 Day Bound Printed Matter Express Mail Flat-Rate Envelope Express M…" at bounding box center [208, 308] width 360 height 26
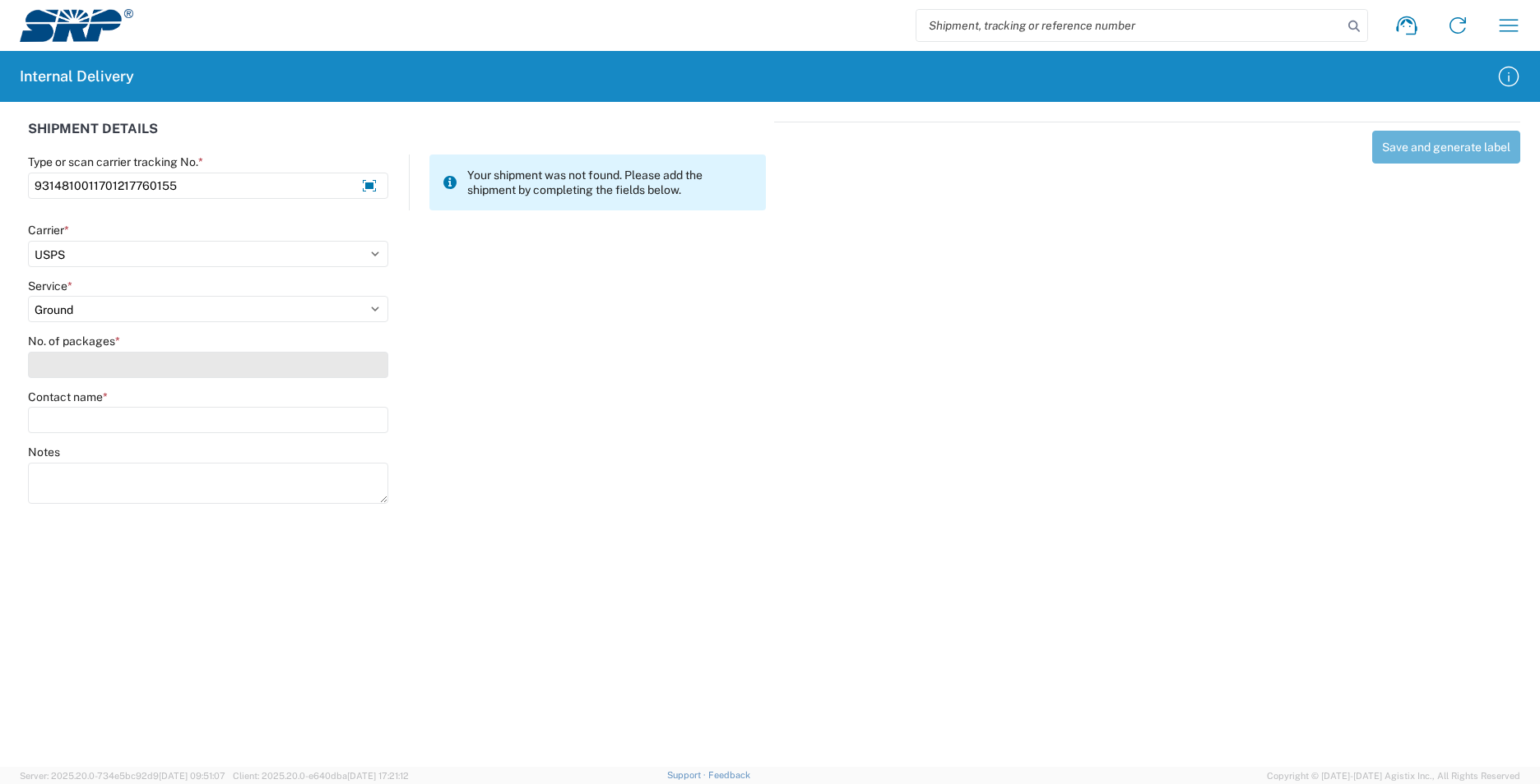
click at [59, 361] on input "No. of packages *" at bounding box center [208, 364] width 360 height 26
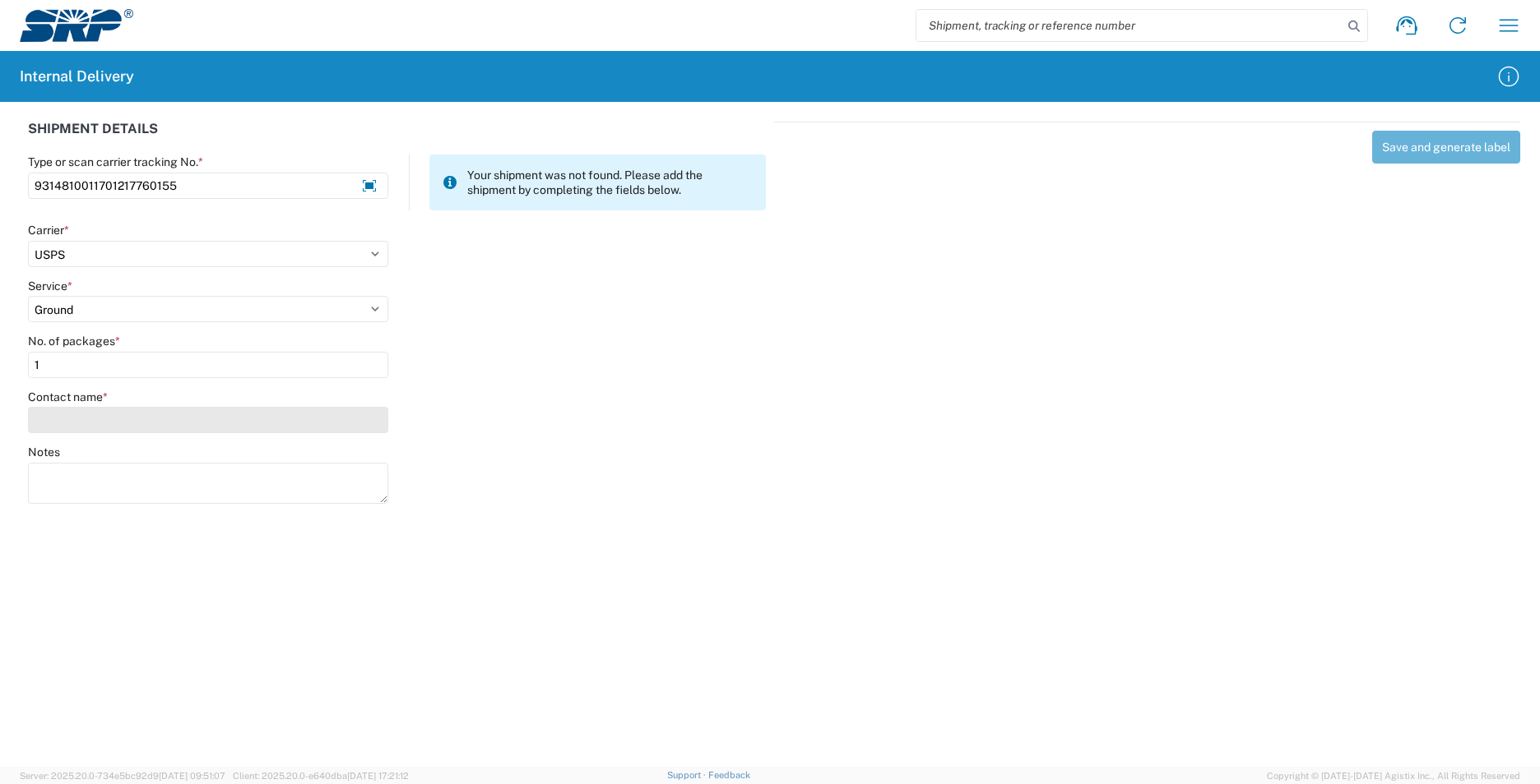
type input "1"
click at [58, 417] on input "Contact name *" at bounding box center [208, 420] width 360 height 26
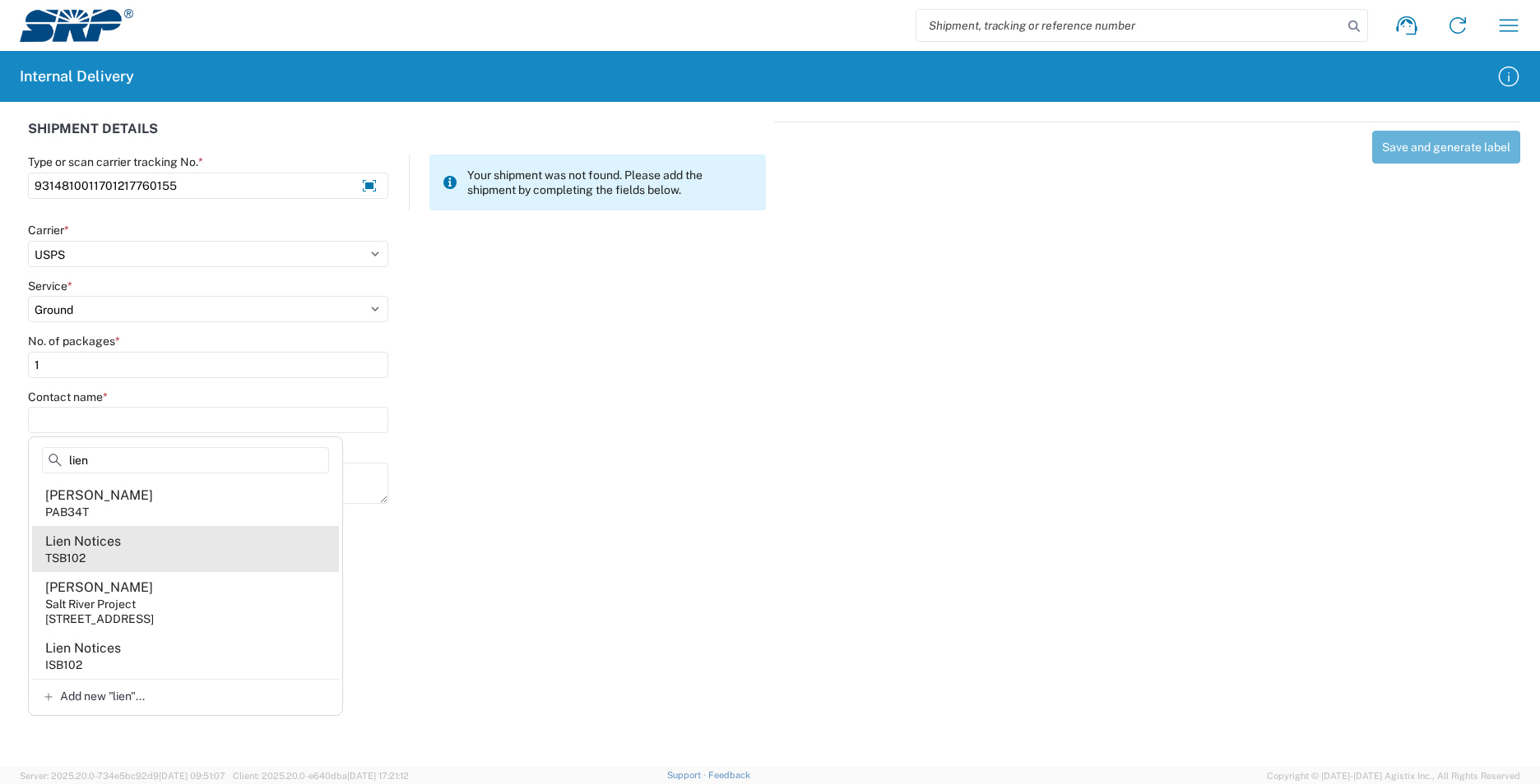
type input "lien"
drag, startPoint x: 129, startPoint y: 548, endPoint x: 152, endPoint y: 512, distance: 42.7
click at [128, 547] on agx-address-suggestion-item "Lien Notices TSB102" at bounding box center [185, 549] width 307 height 46
type input "Lien Notices"
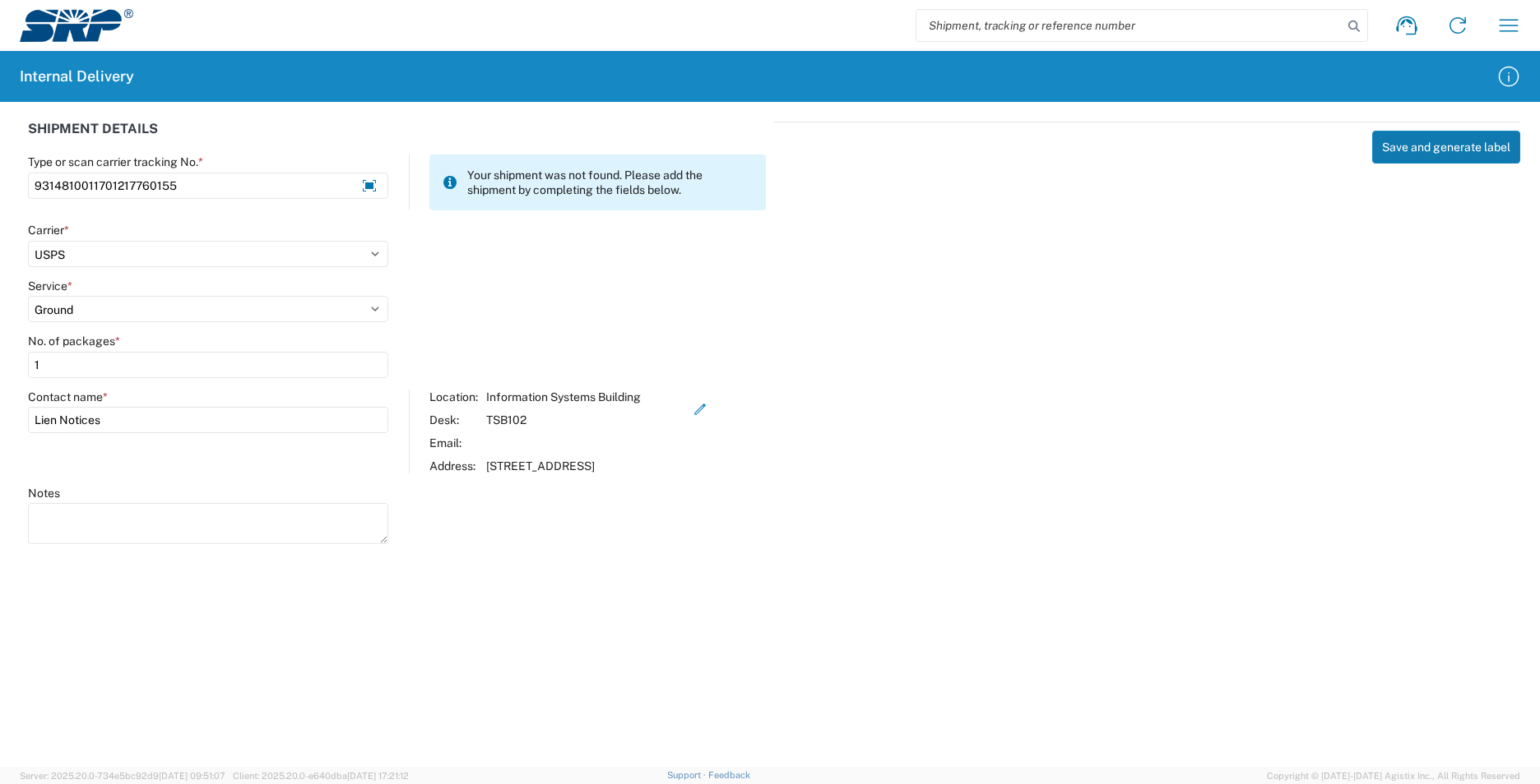
click at [1428, 142] on button "Save and generate label" at bounding box center [1446, 147] width 148 height 33
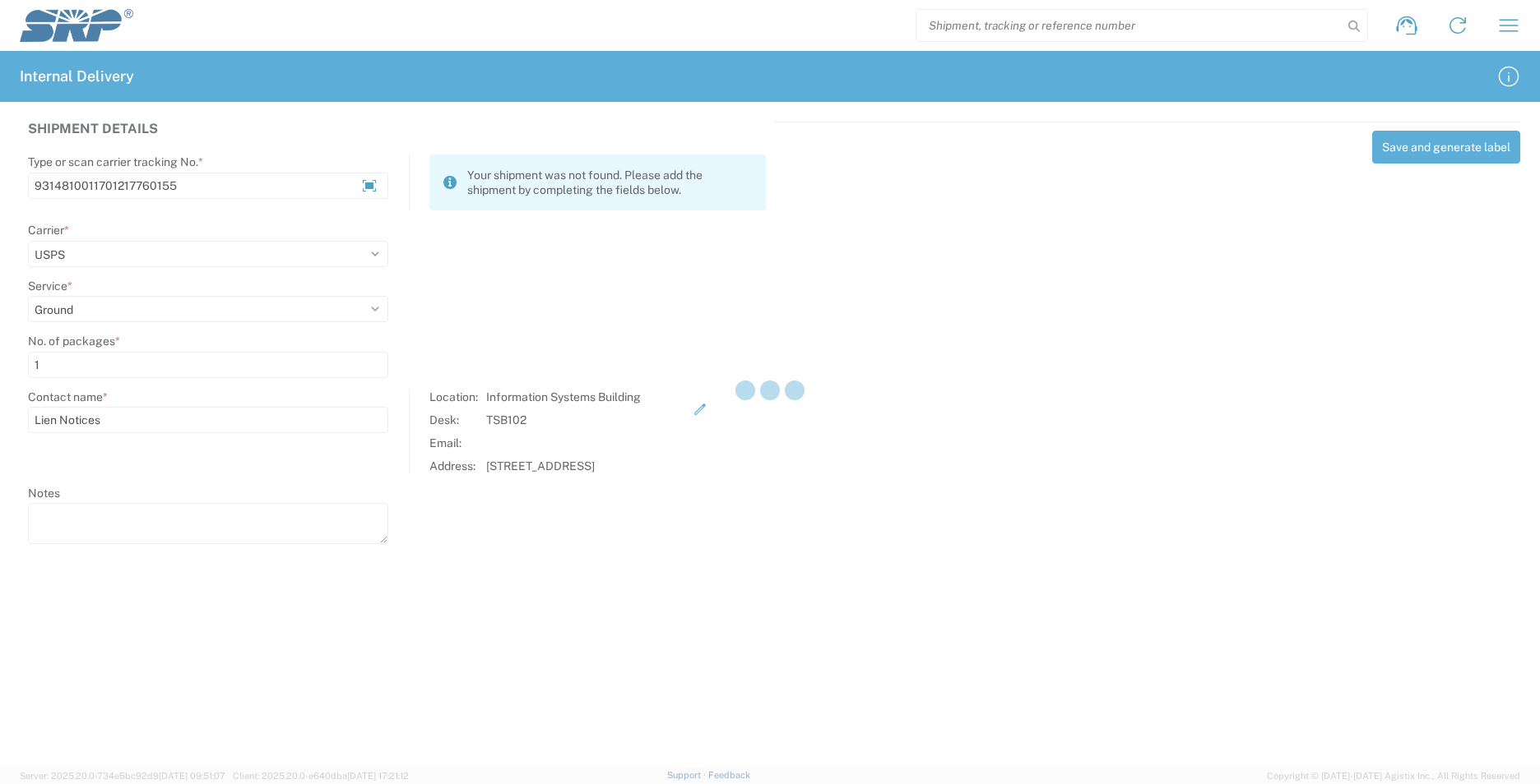
select select
